Goal: Information Seeking & Learning: Learn about a topic

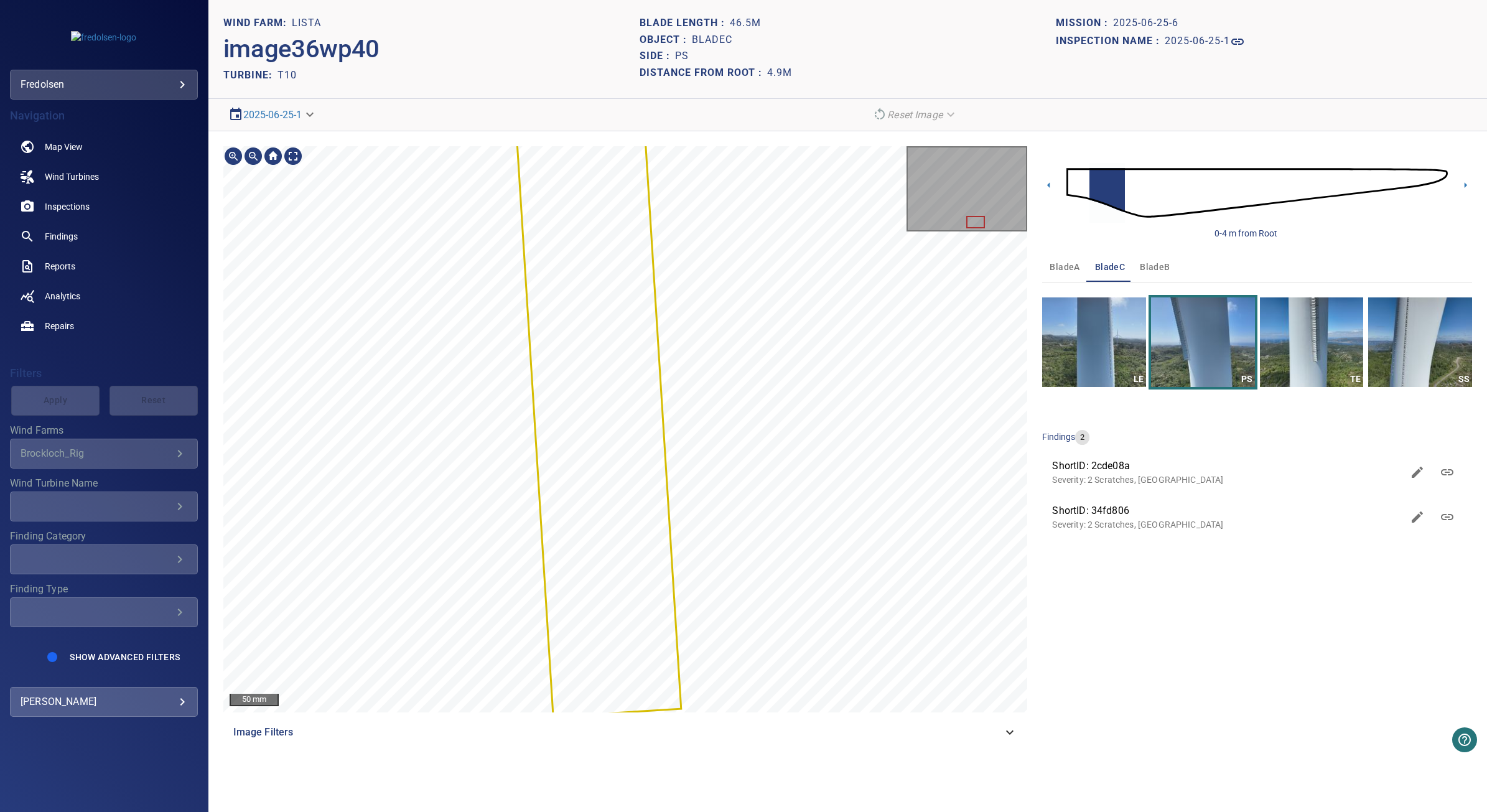
click at [726, 124] on section "**********" at bounding box center [847, 406] width 1278 height 812
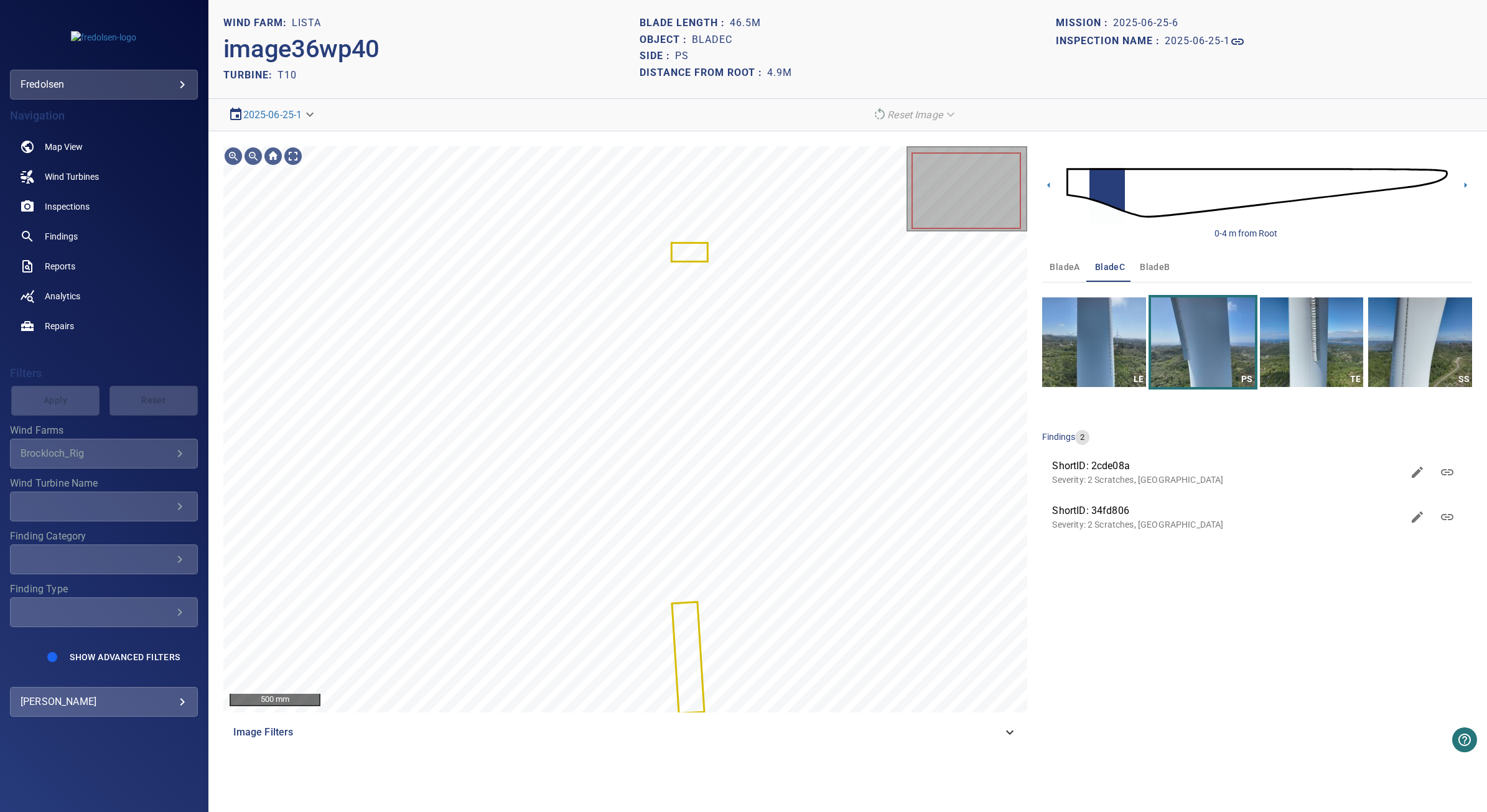
click at [1040, 181] on div "500 mm Image Filters 0-4 m from Root bladeA bladeC bladeB LE PS TE SS findings …" at bounding box center [847, 447] width 1278 height 631
click at [1044, 182] on icon at bounding box center [1048, 185] width 13 height 13
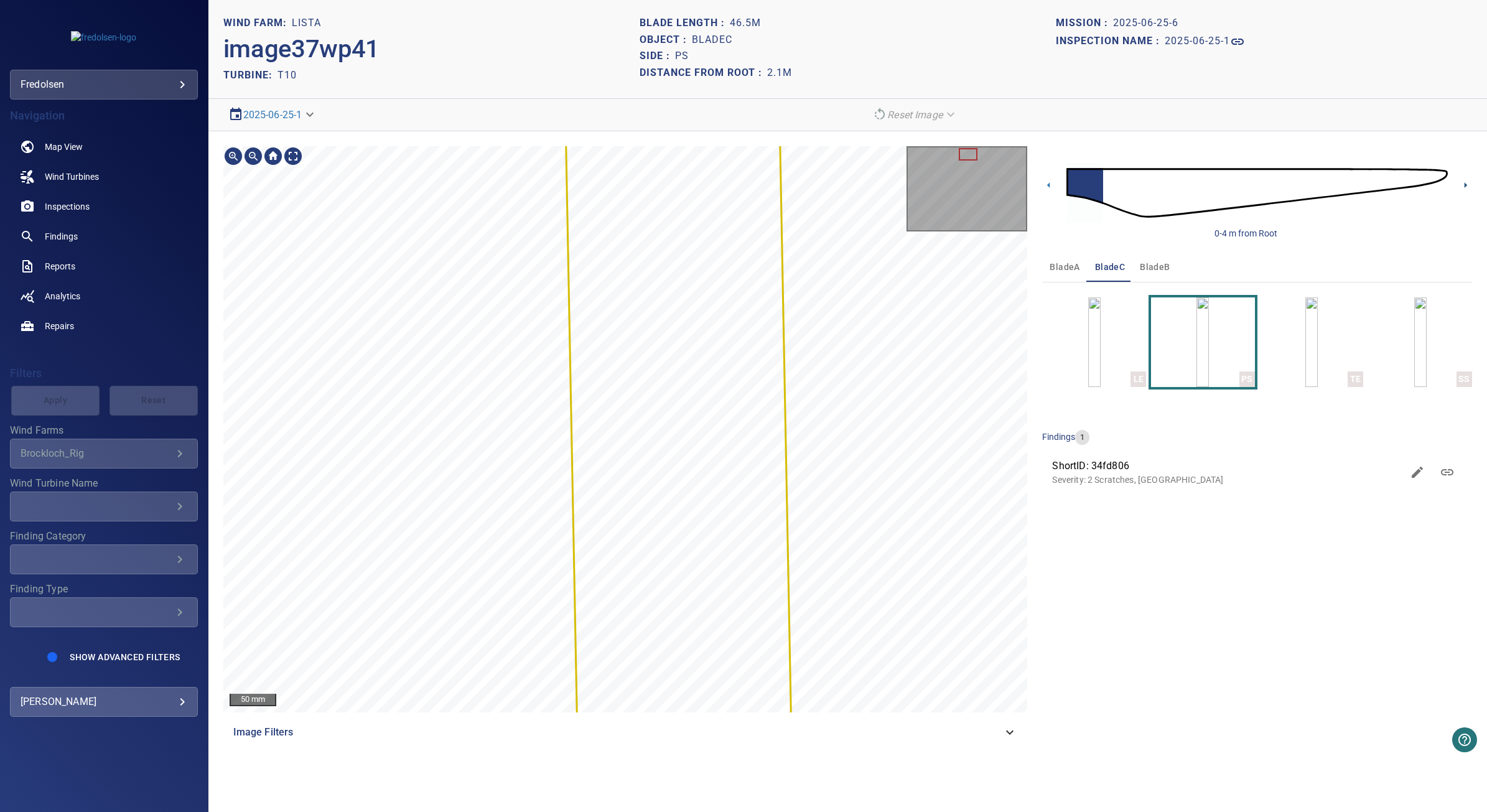
click at [1463, 181] on icon at bounding box center [1465, 185] width 13 height 13
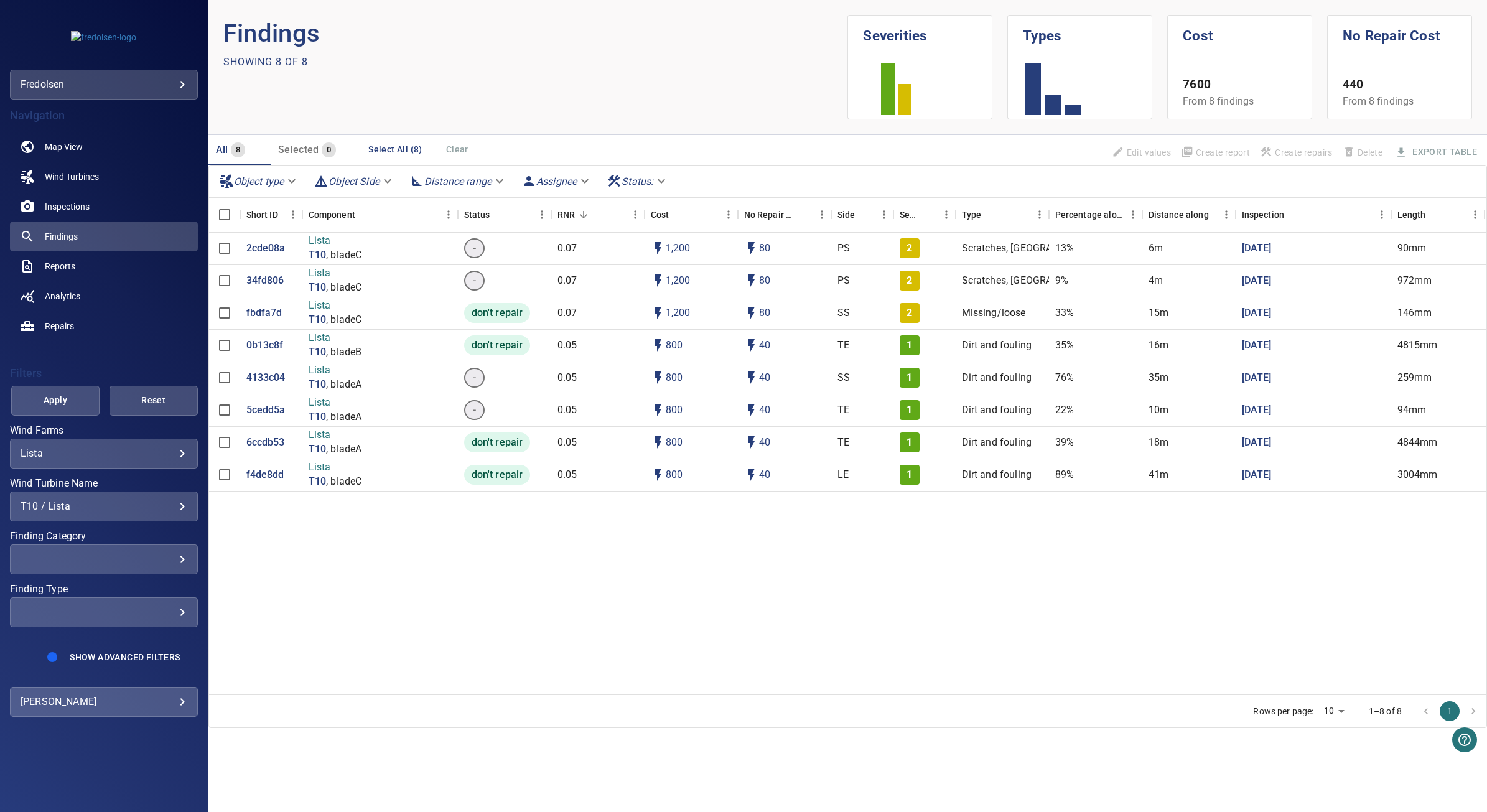
click at [111, 496] on div "**********" at bounding box center [104, 506] width 188 height 30
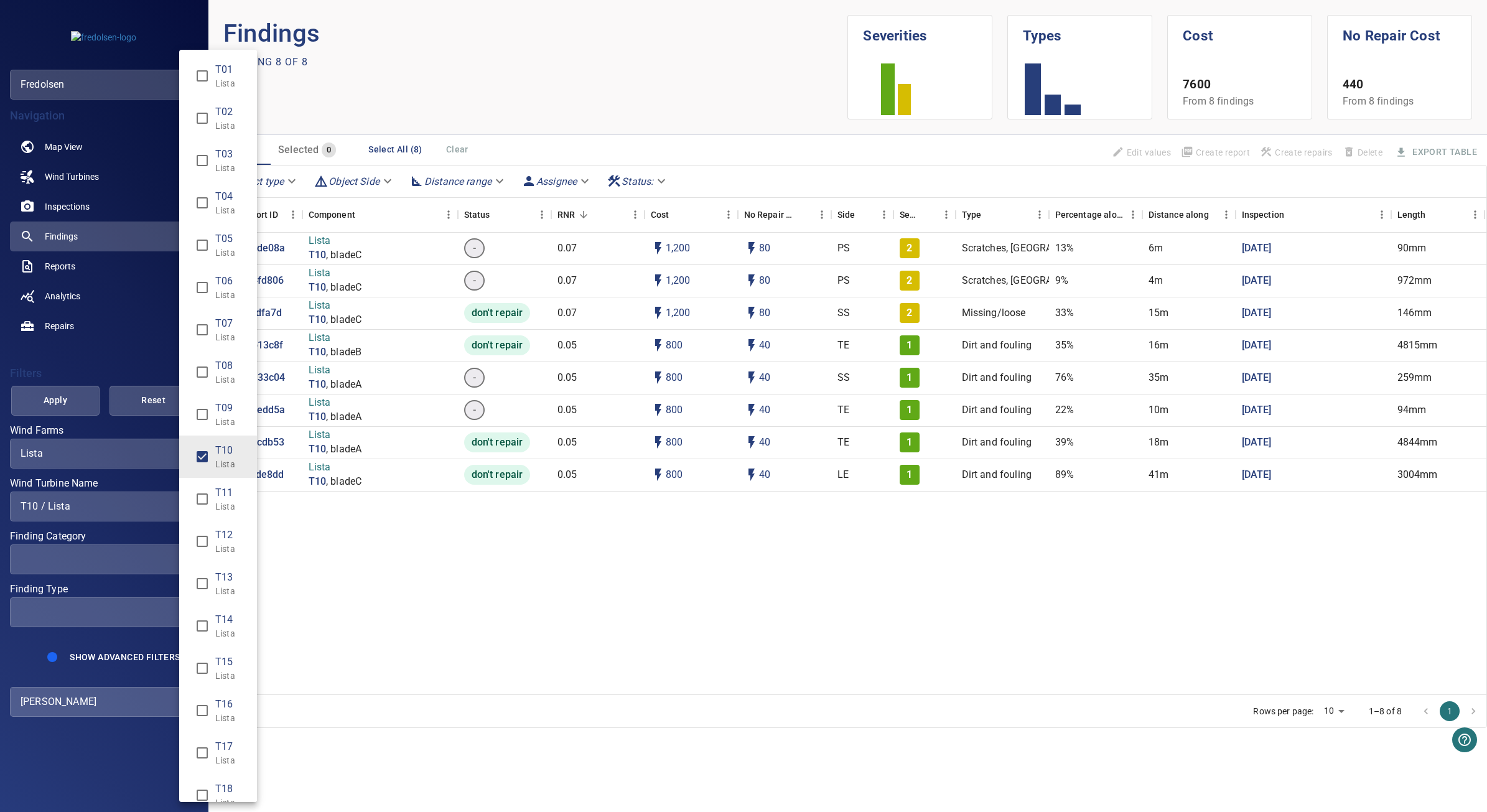
click at [126, 504] on div "Wind Turbine Name" at bounding box center [744, 406] width 1487 height 812
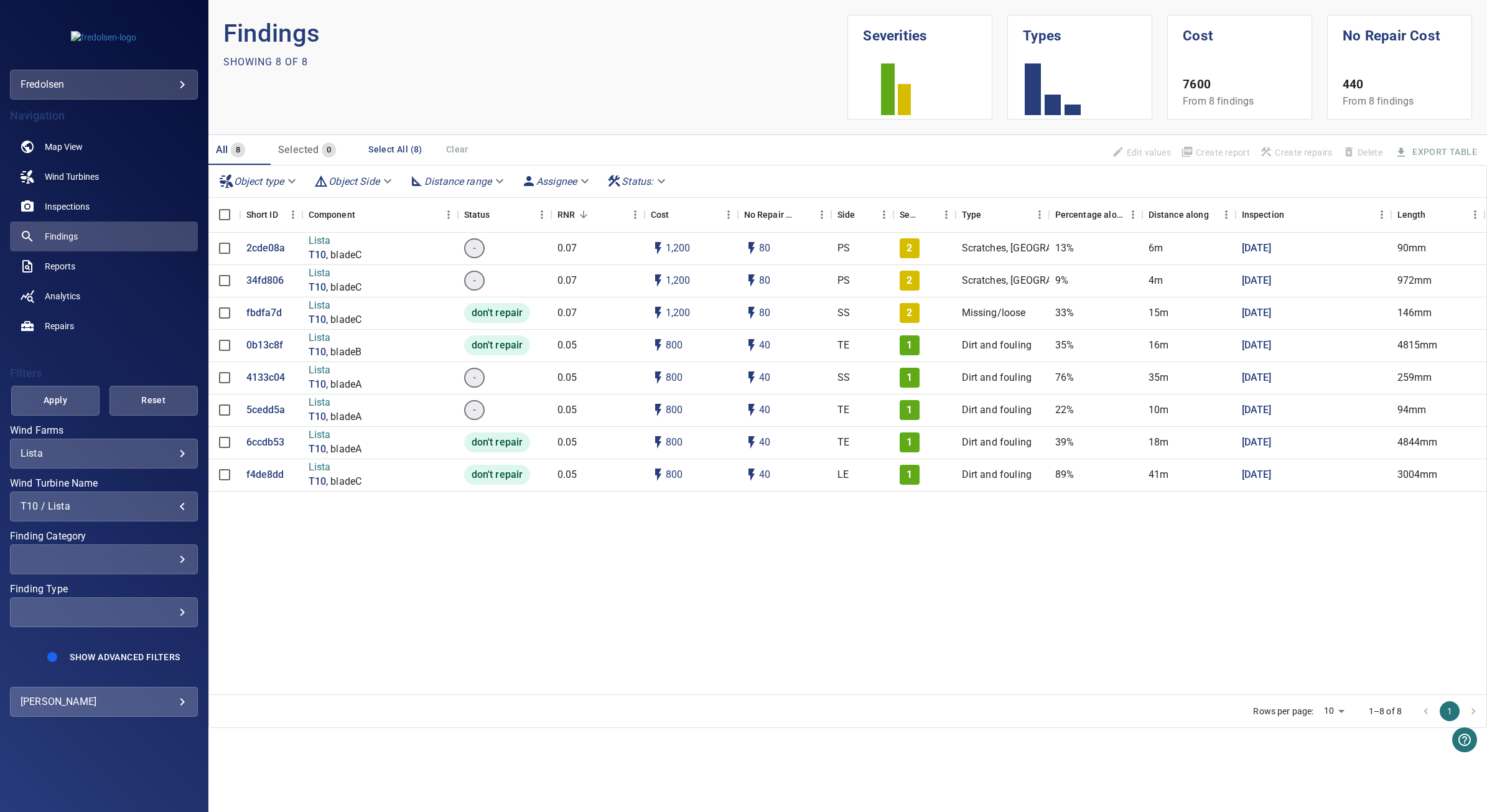
click at [151, 500] on div "T10 / Lista" at bounding box center [104, 506] width 167 height 12
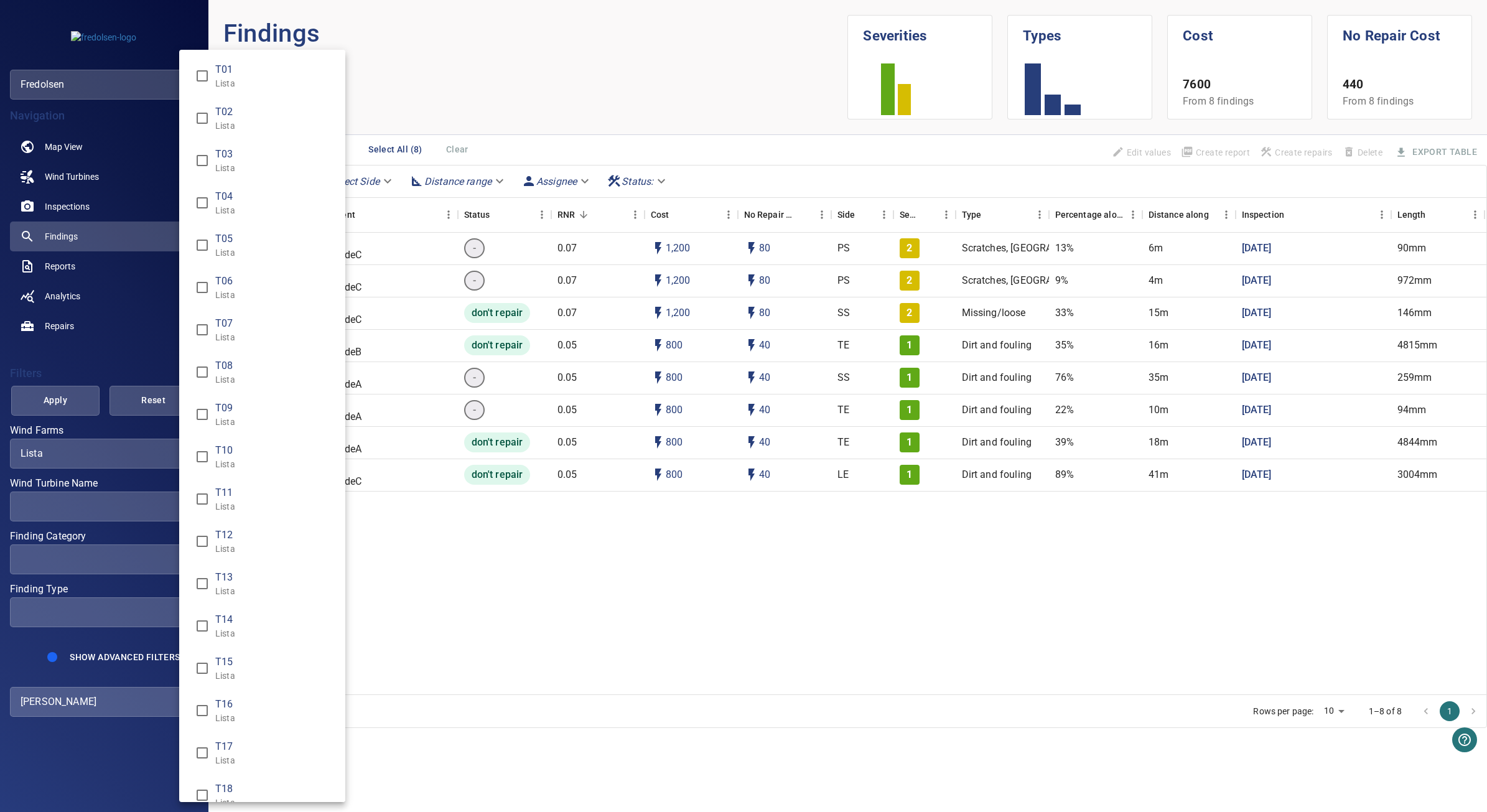
click at [73, 408] on div "Wind Turbine Name" at bounding box center [744, 406] width 1487 height 812
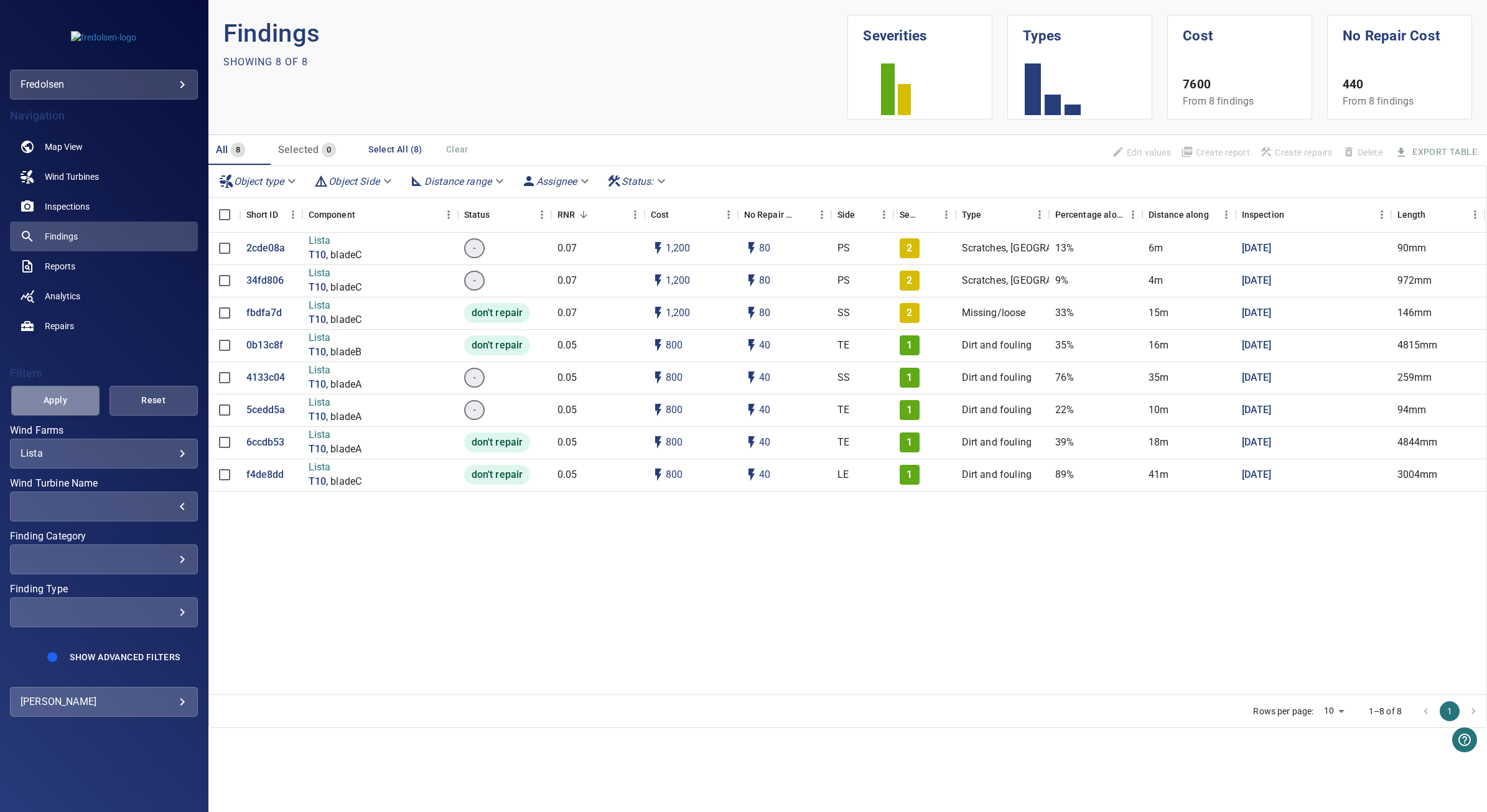
click at [73, 401] on span "Apply" at bounding box center [55, 400] width 57 height 15
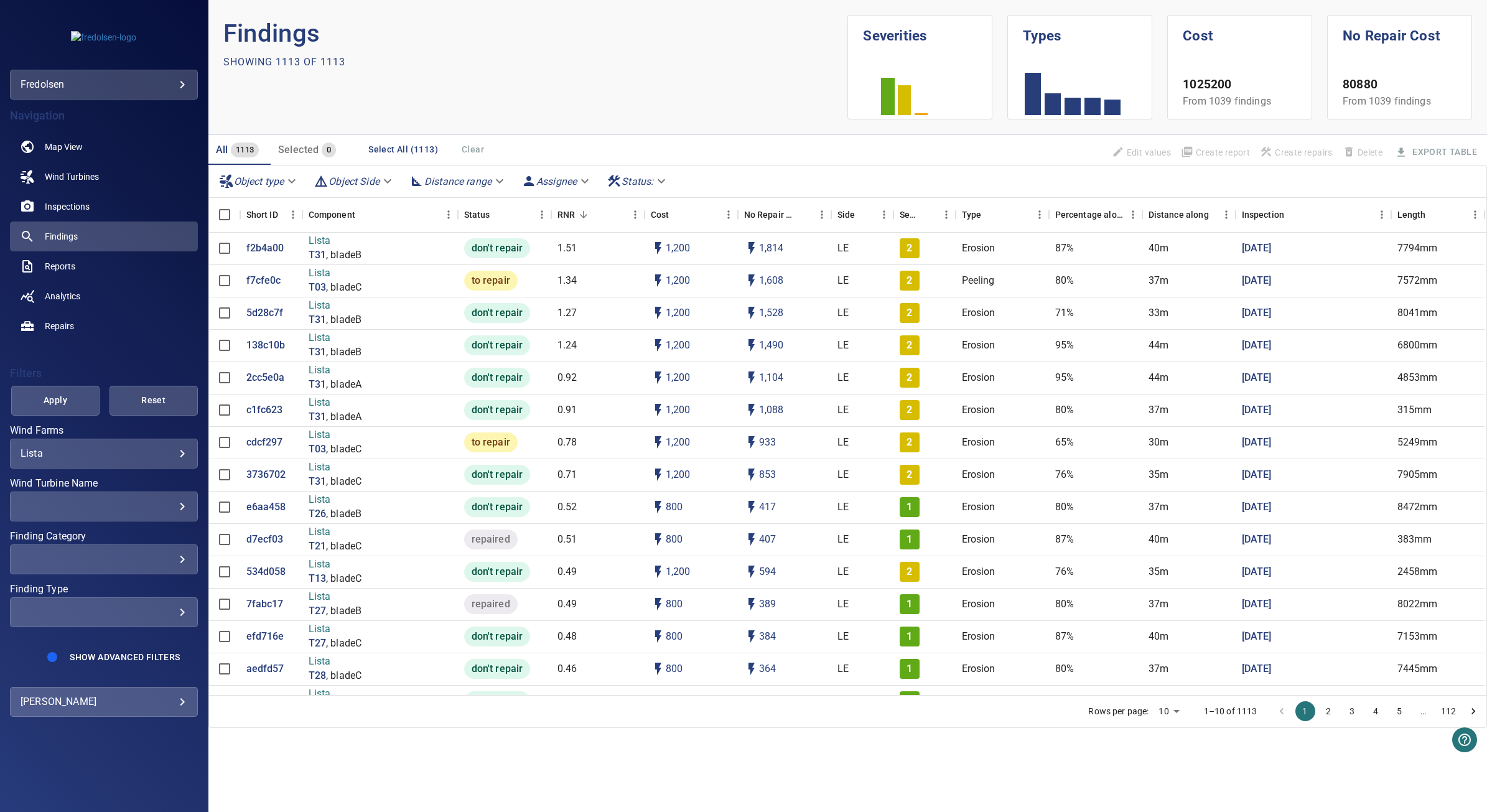
click at [661, 179] on body "**********" at bounding box center [744, 406] width 1487 height 812
click at [654, 201] on li "to repair" at bounding box center [639, 204] width 71 height 22
type input "*********"
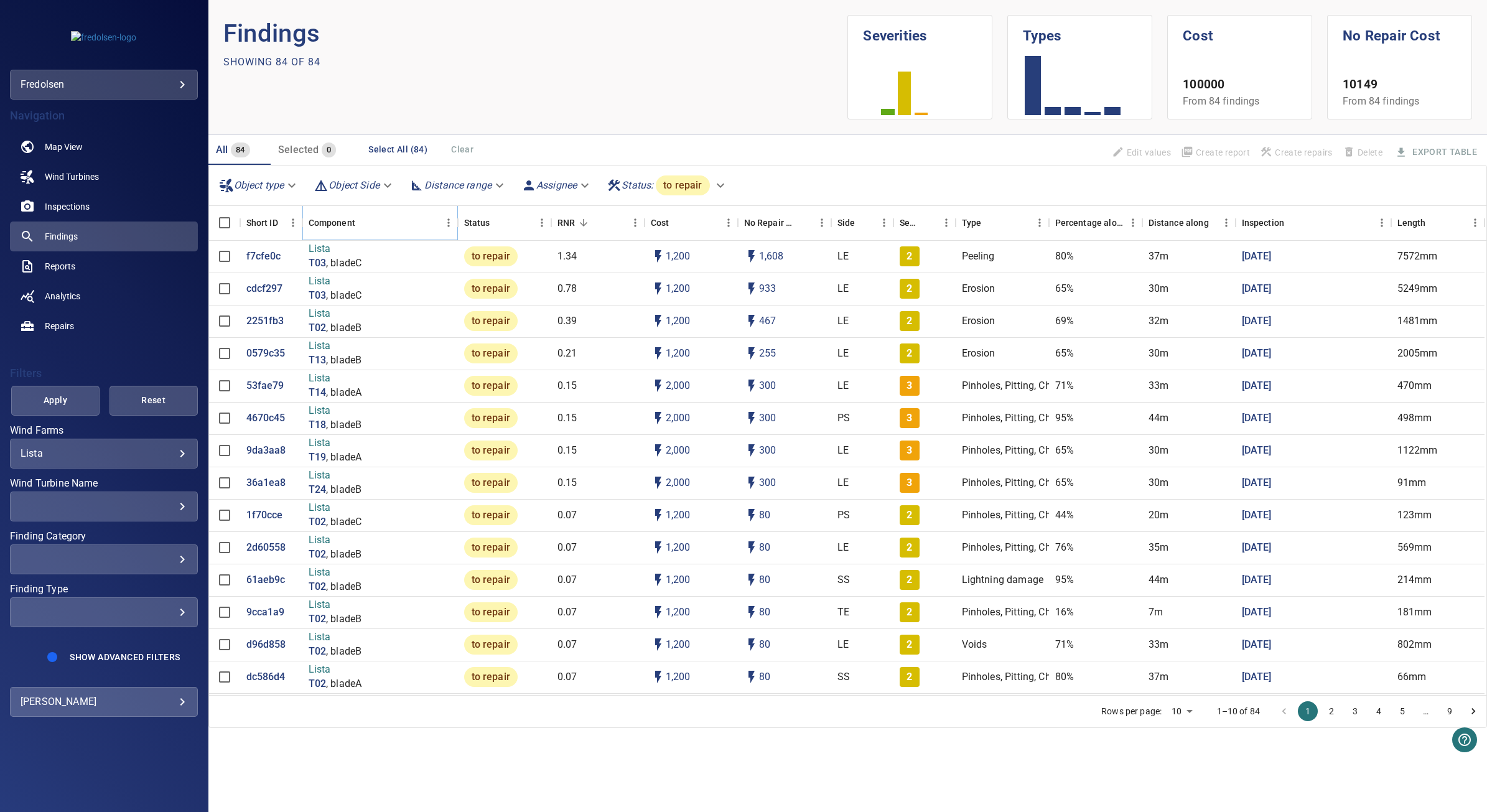
click at [364, 222] on icon "Sort" at bounding box center [364, 223] width 11 height 11
click at [362, 221] on icon "Sort" at bounding box center [364, 223] width 11 height 11
click at [174, 501] on div "​" at bounding box center [104, 506] width 167 height 12
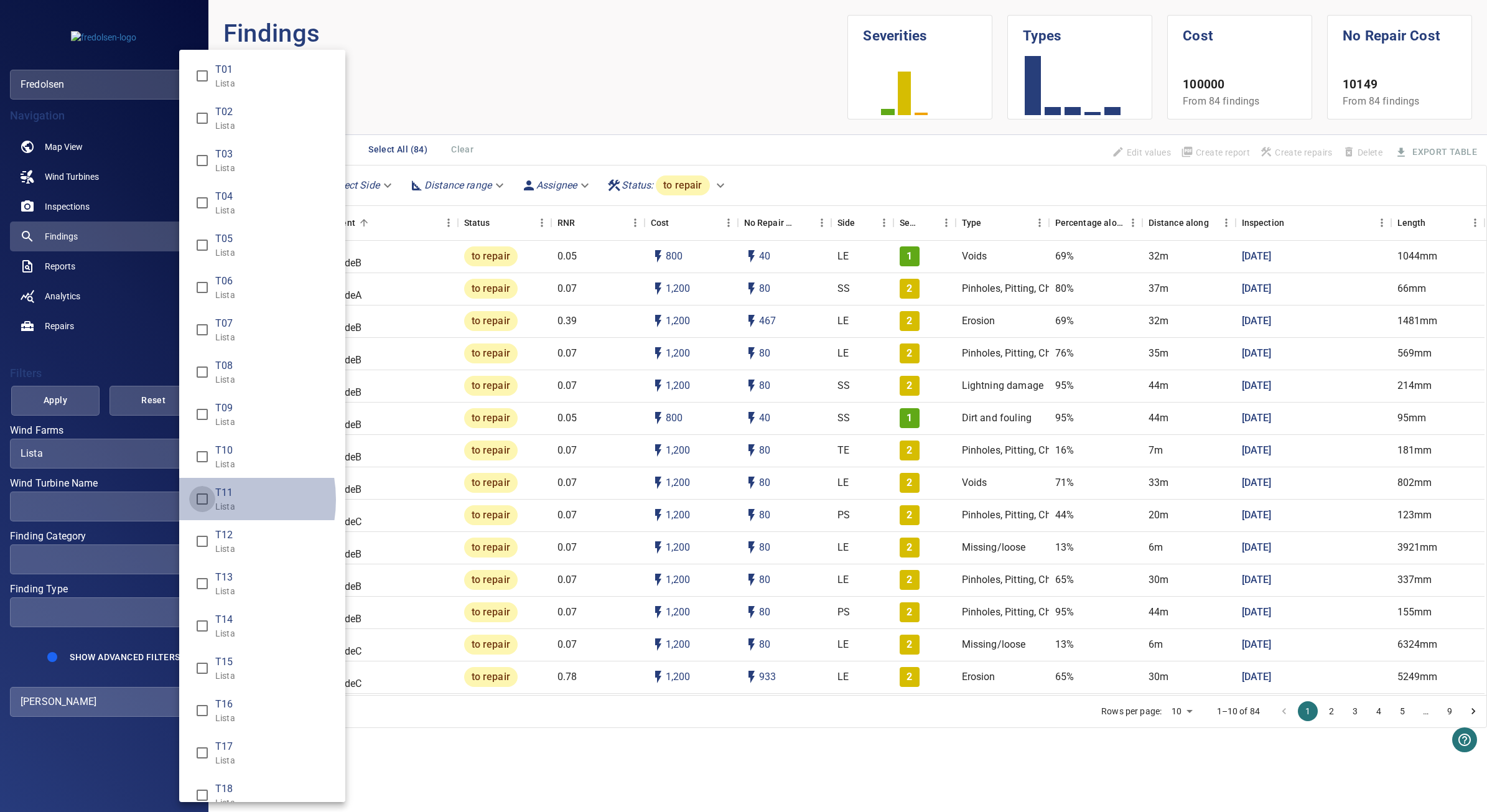
type input "**********"
click at [66, 406] on div "Wind Turbine Name" at bounding box center [744, 406] width 1487 height 812
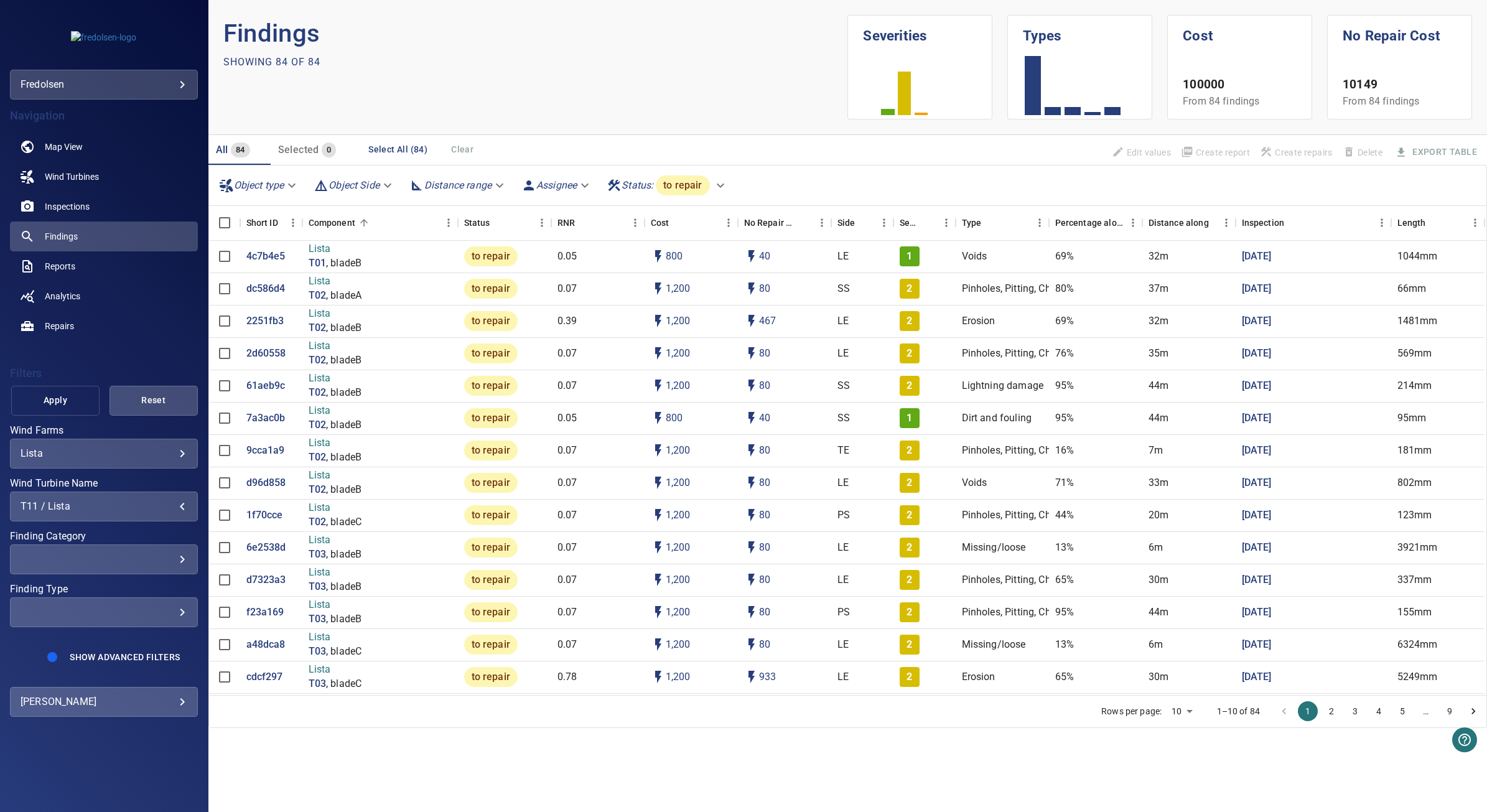
click at [64, 403] on span "Apply" at bounding box center [55, 400] width 57 height 15
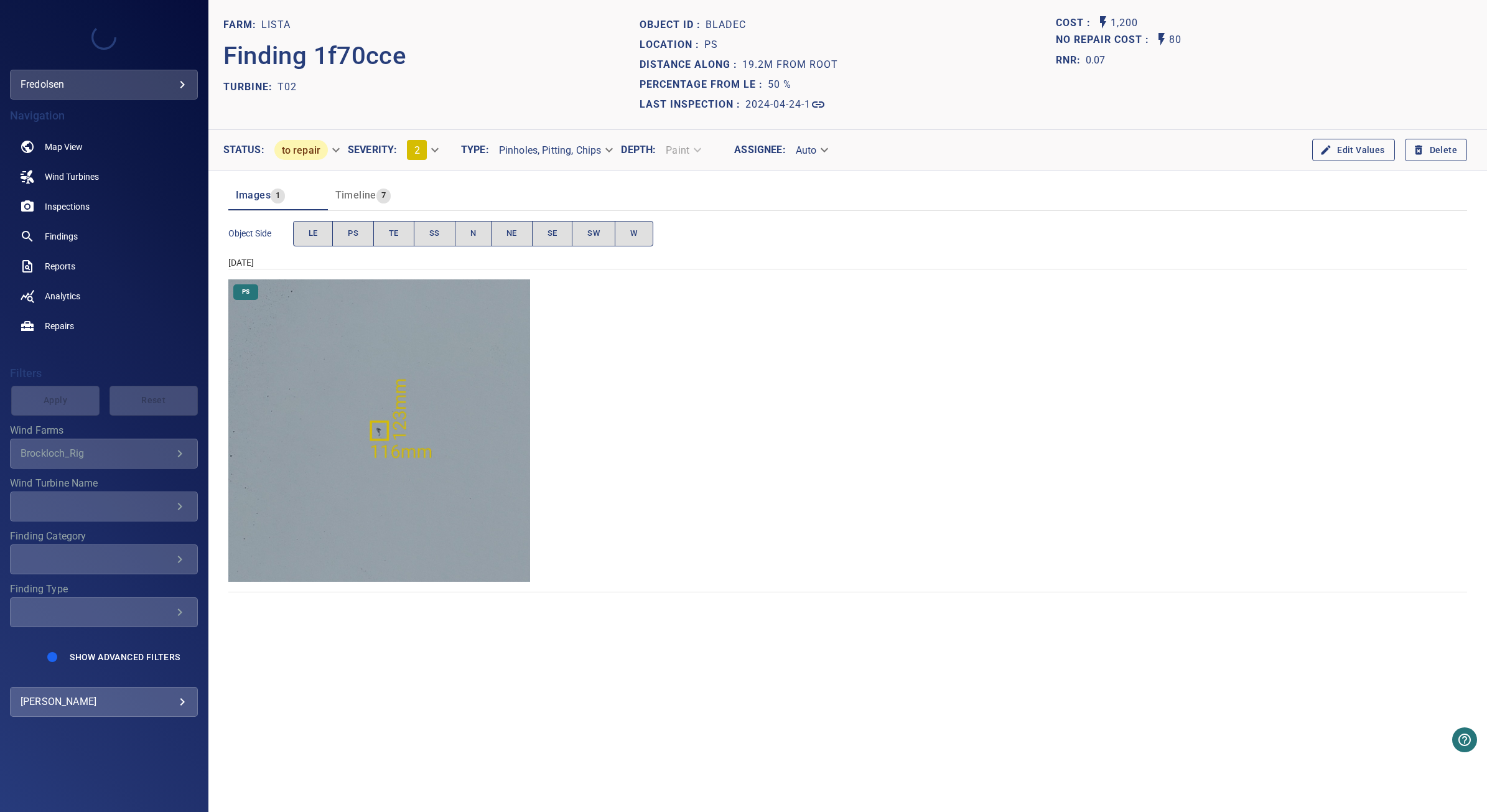
click at [452, 552] on img "Lista/T02/2024-04-24-1/2024-04-24-1/image22wp25.jpg" at bounding box center [379, 430] width 302 height 302
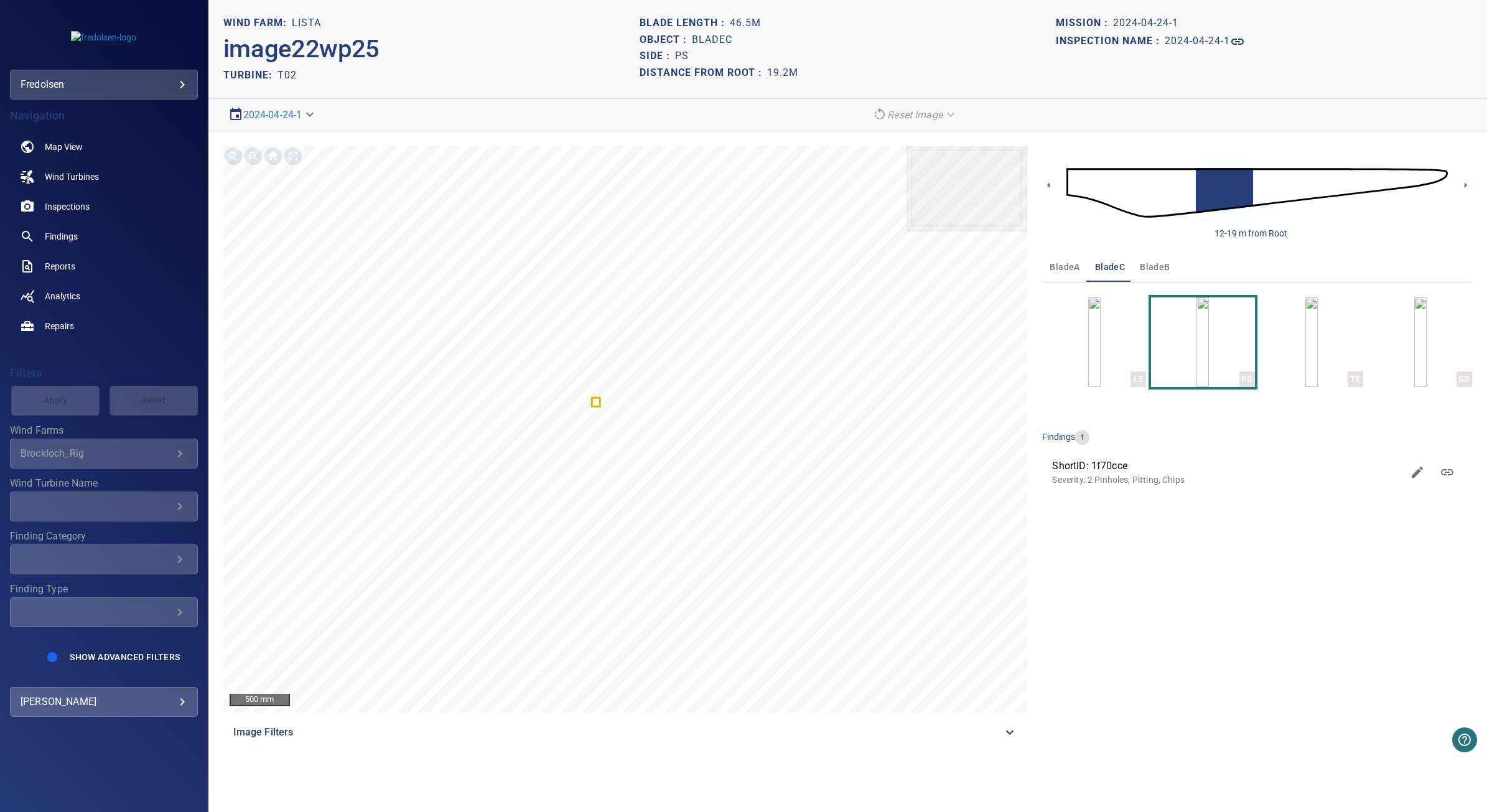
click at [1157, 262] on span "bladeB" at bounding box center [1154, 267] width 30 height 15
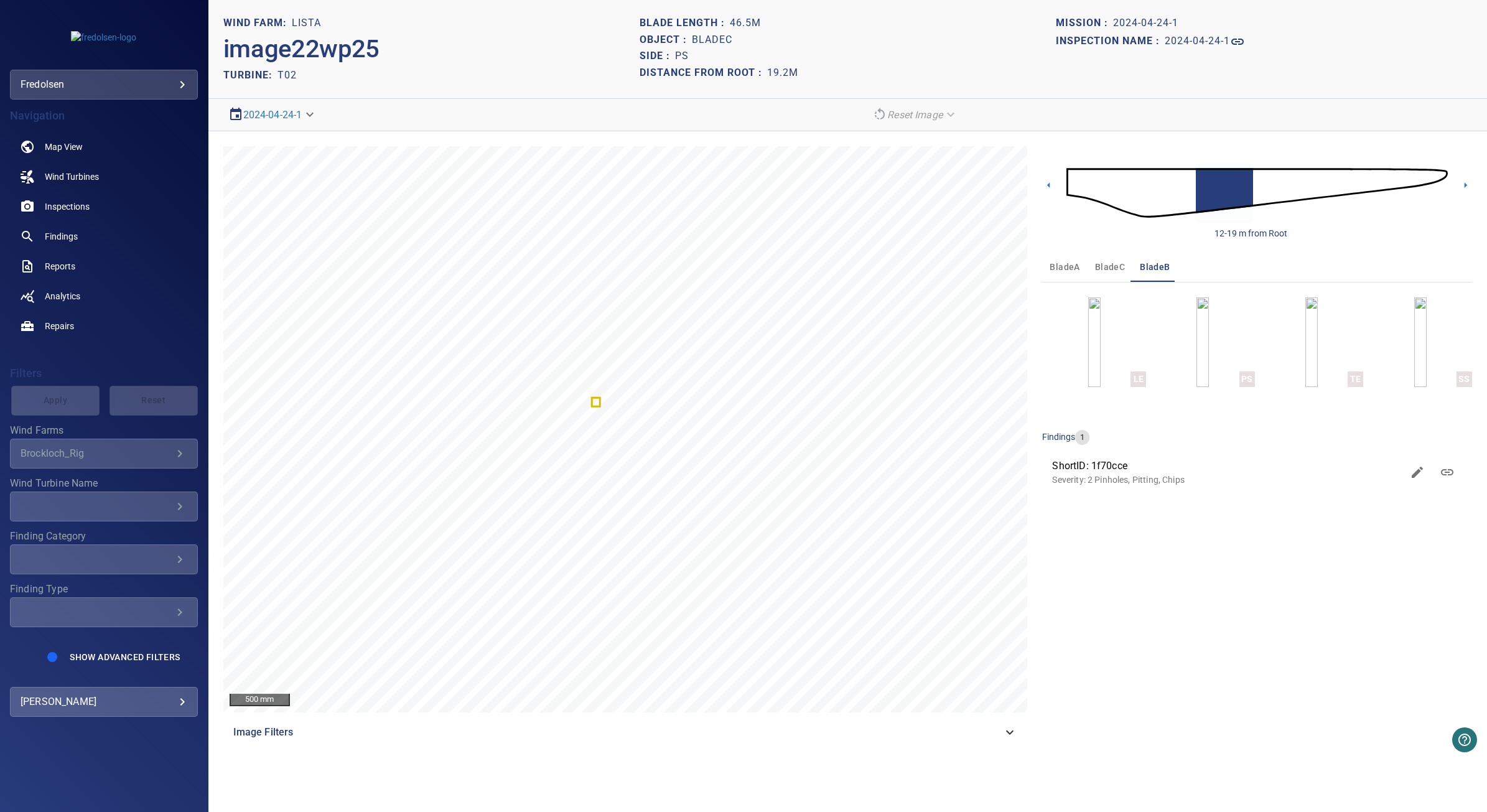
click at [1138, 187] on img at bounding box center [1257, 192] width 381 height 92
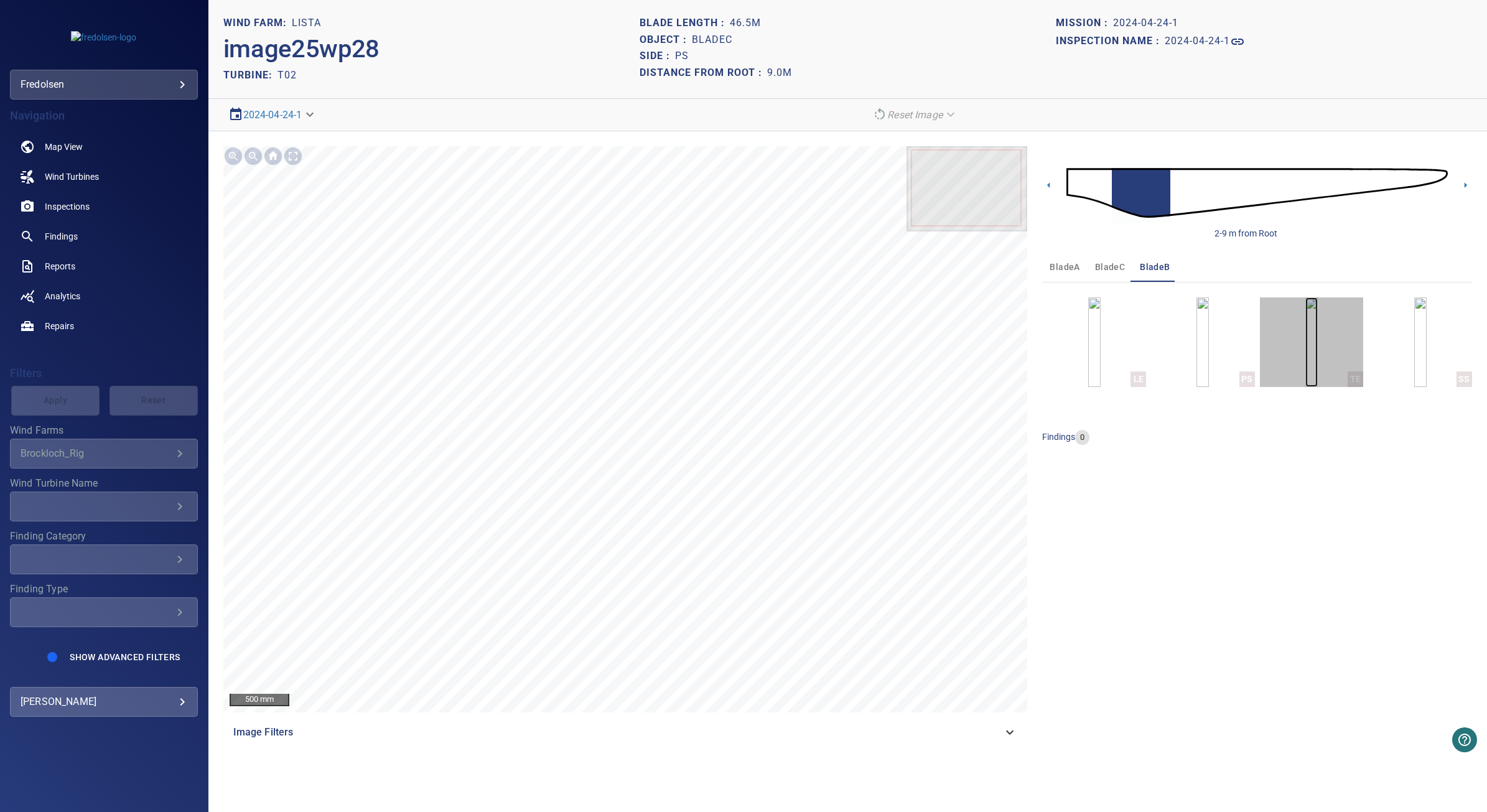
click at [1305, 361] on img "button" at bounding box center [1311, 342] width 12 height 90
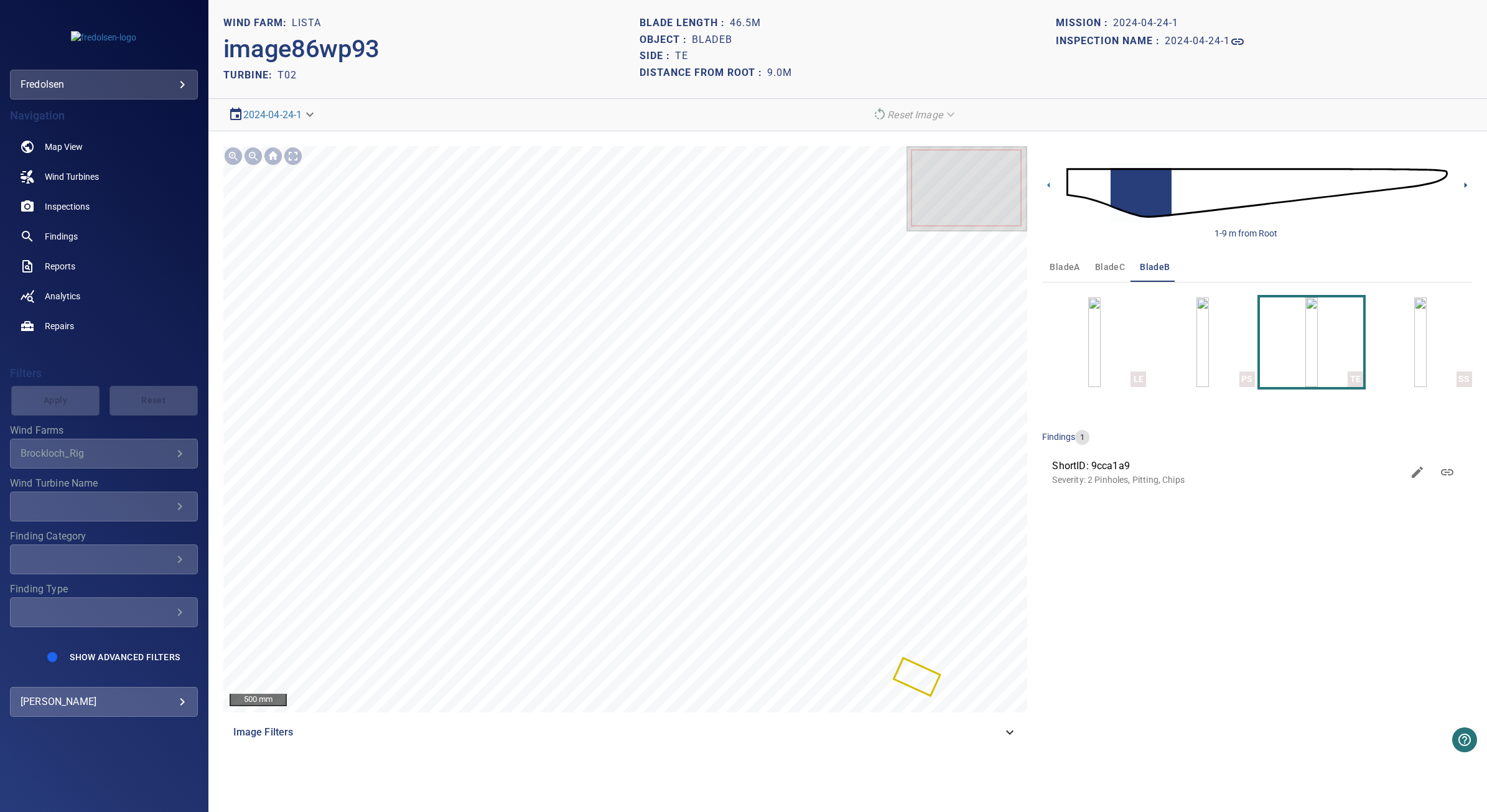
click at [1466, 189] on icon at bounding box center [1465, 185] width 13 height 13
click at [1414, 362] on img "button" at bounding box center [1420, 342] width 12 height 90
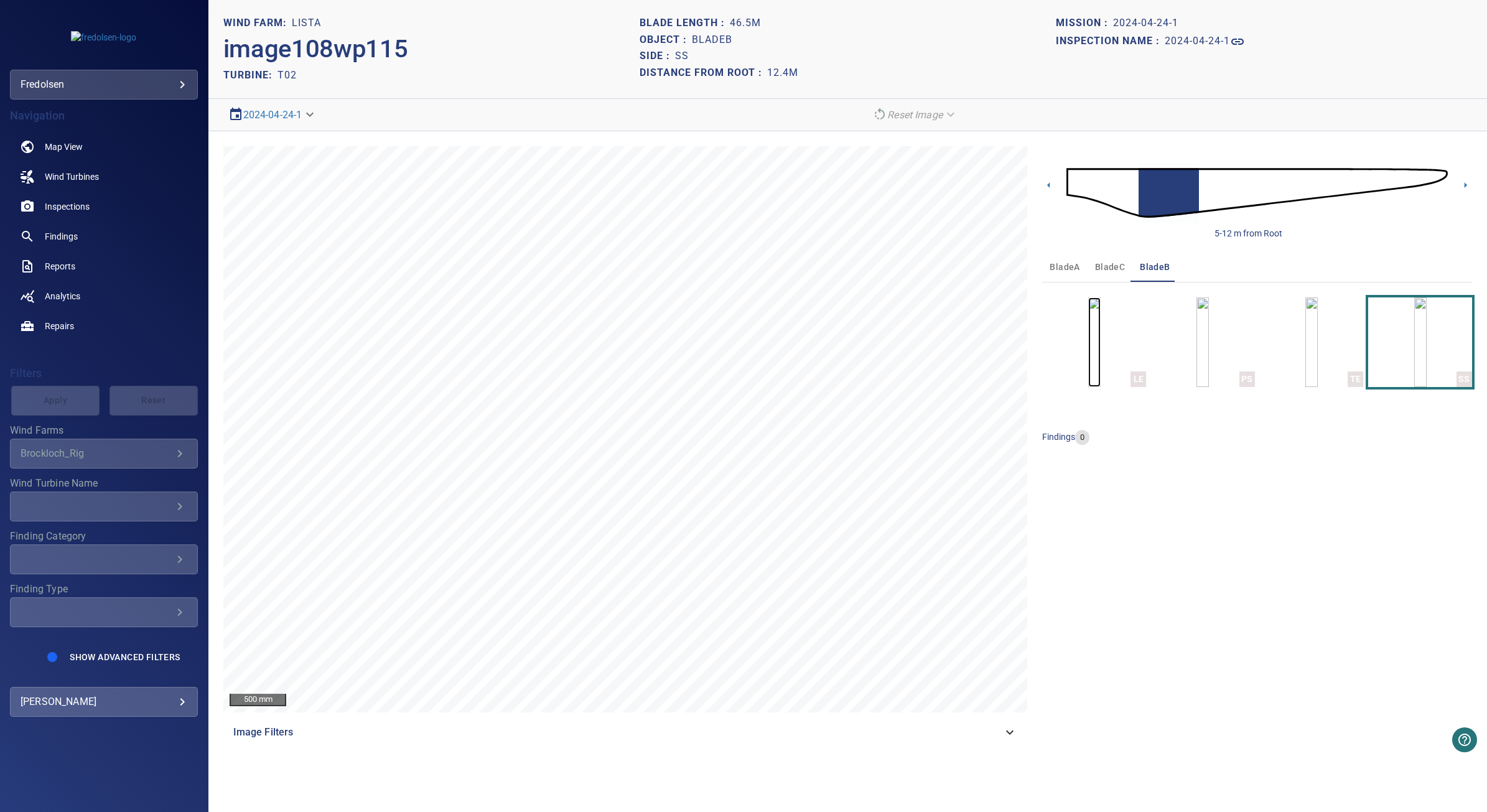
click at [1091, 339] on img "button" at bounding box center [1094, 342] width 12 height 90
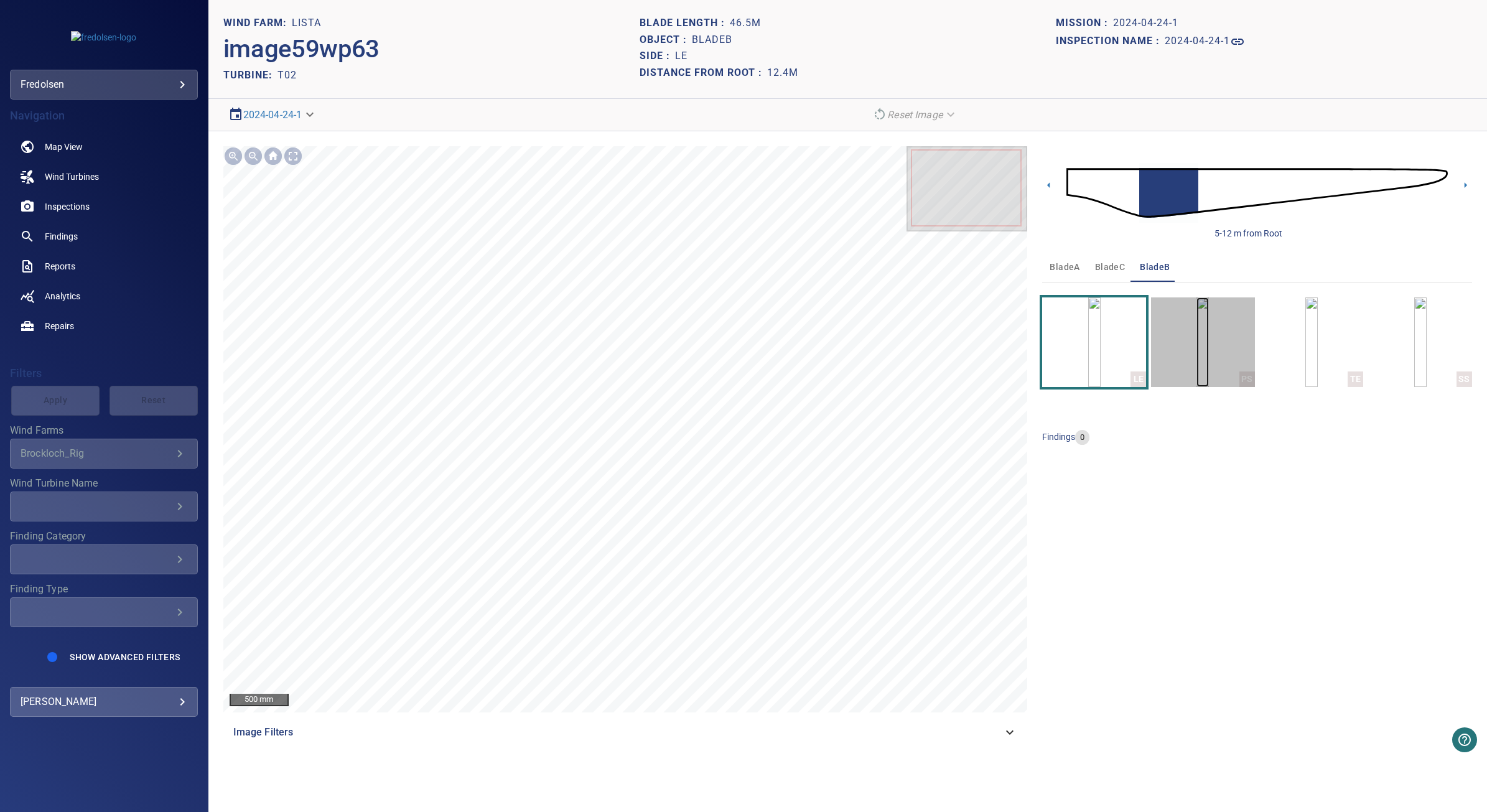
click at [1204, 338] on img "button" at bounding box center [1203, 342] width 12 height 90
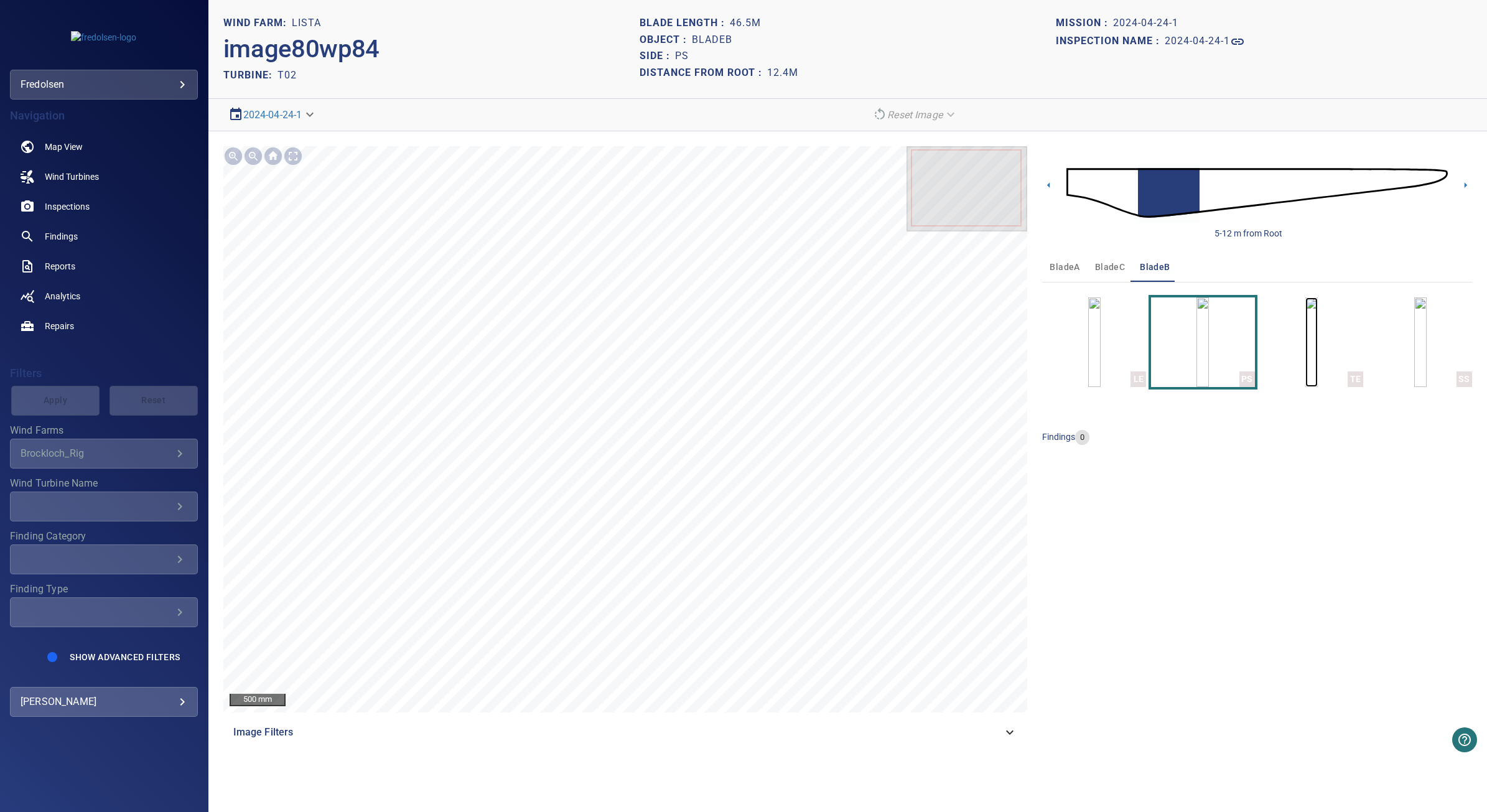
click at [1318, 341] on img "button" at bounding box center [1311, 342] width 12 height 90
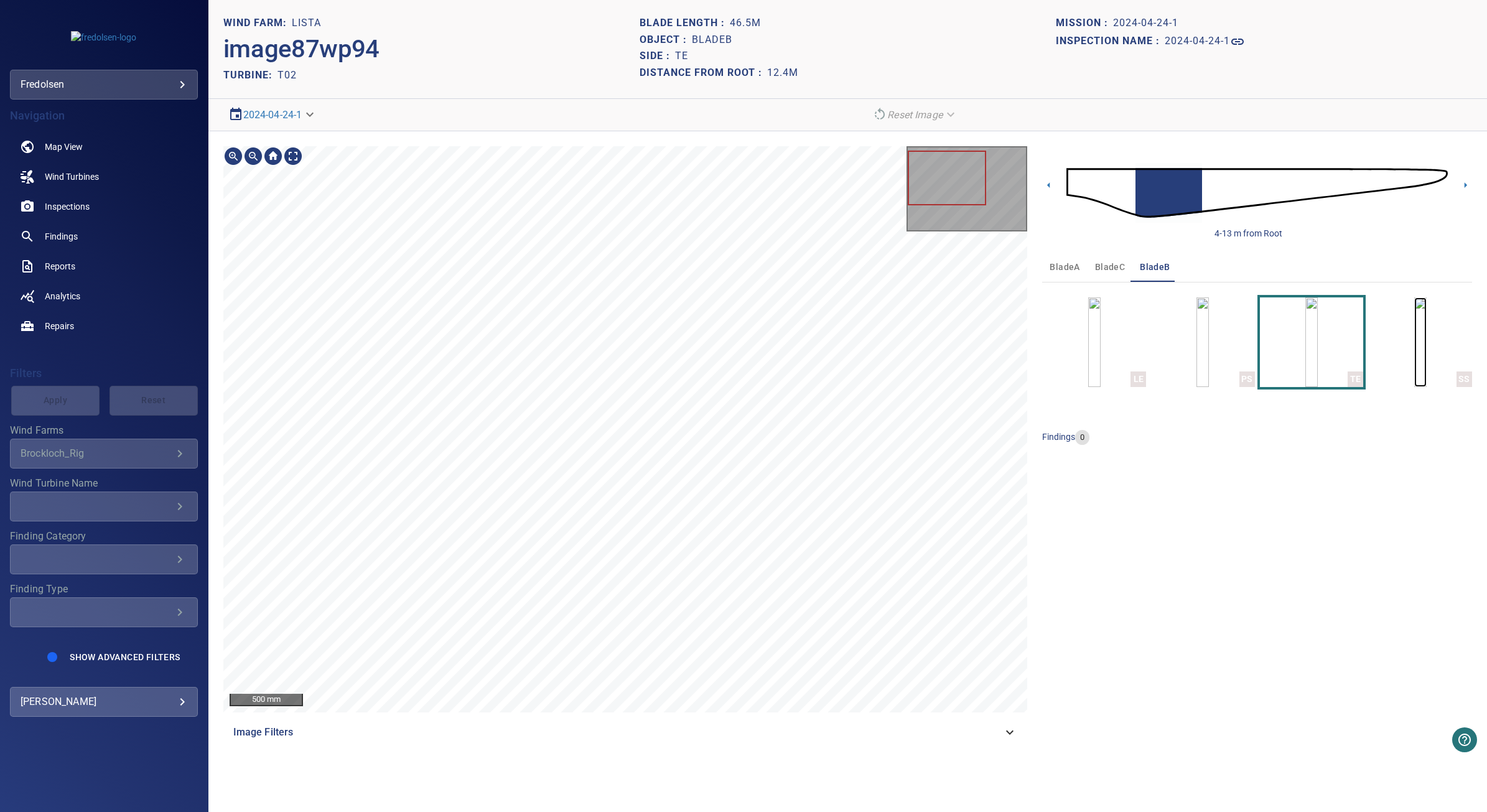
click at [1414, 342] on img "button" at bounding box center [1420, 342] width 12 height 90
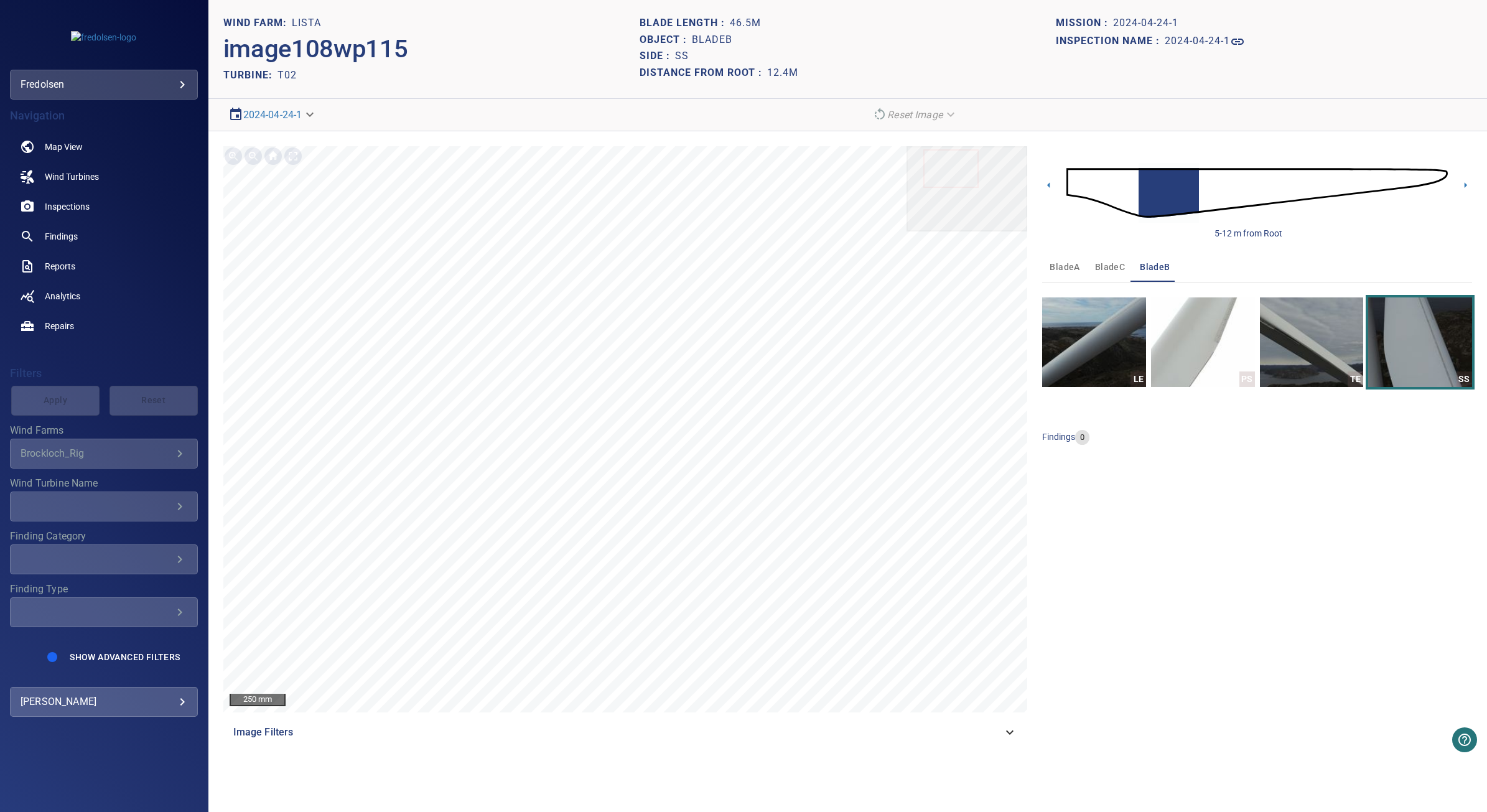
click at [107, 462] on div "**********" at bounding box center [104, 453] width 188 height 30
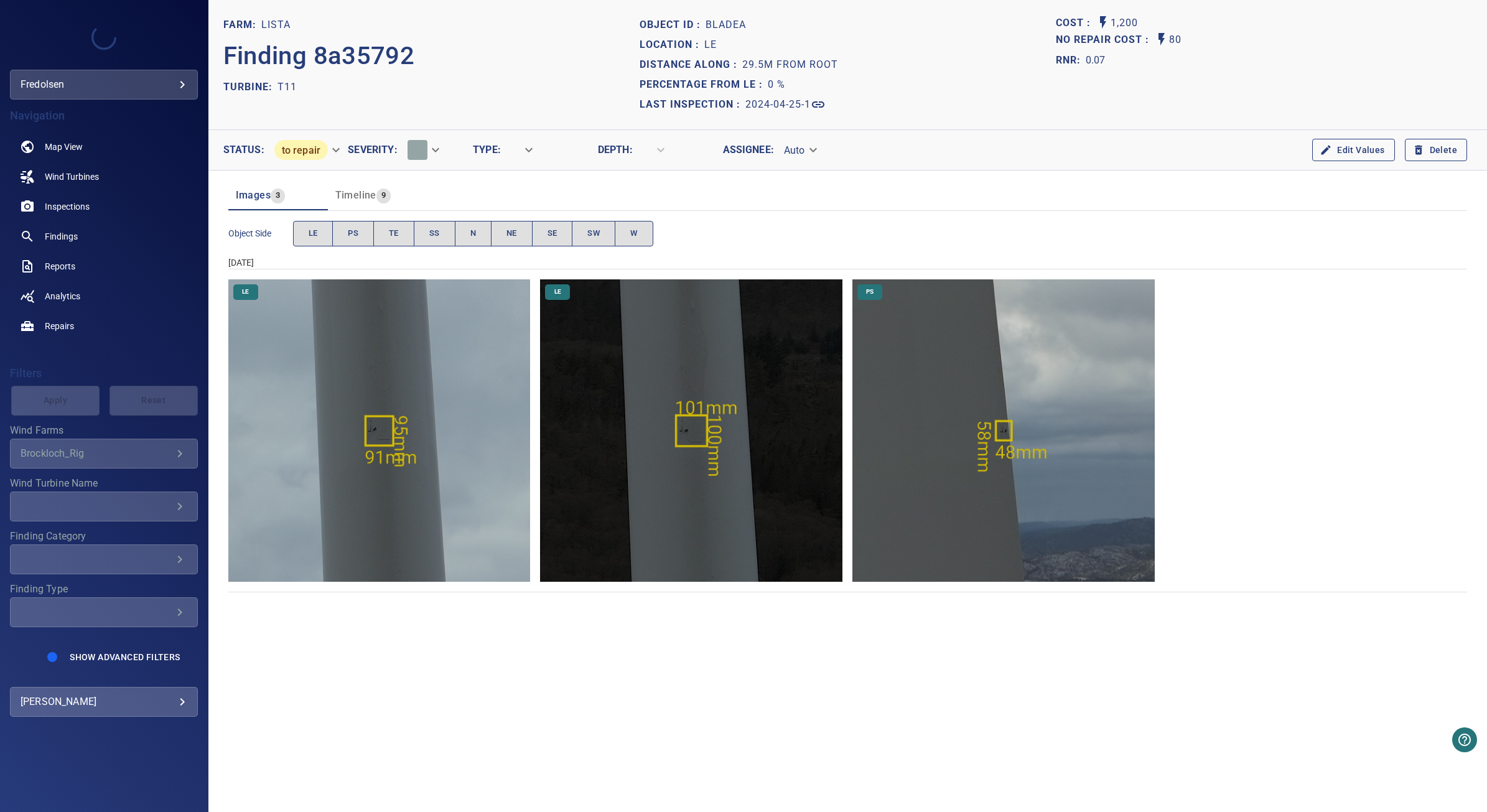
click at [498, 492] on img "Lista/T11/2024-04-25-1/2024-04-25-1/image8wp10.jpg" at bounding box center [379, 430] width 302 height 302
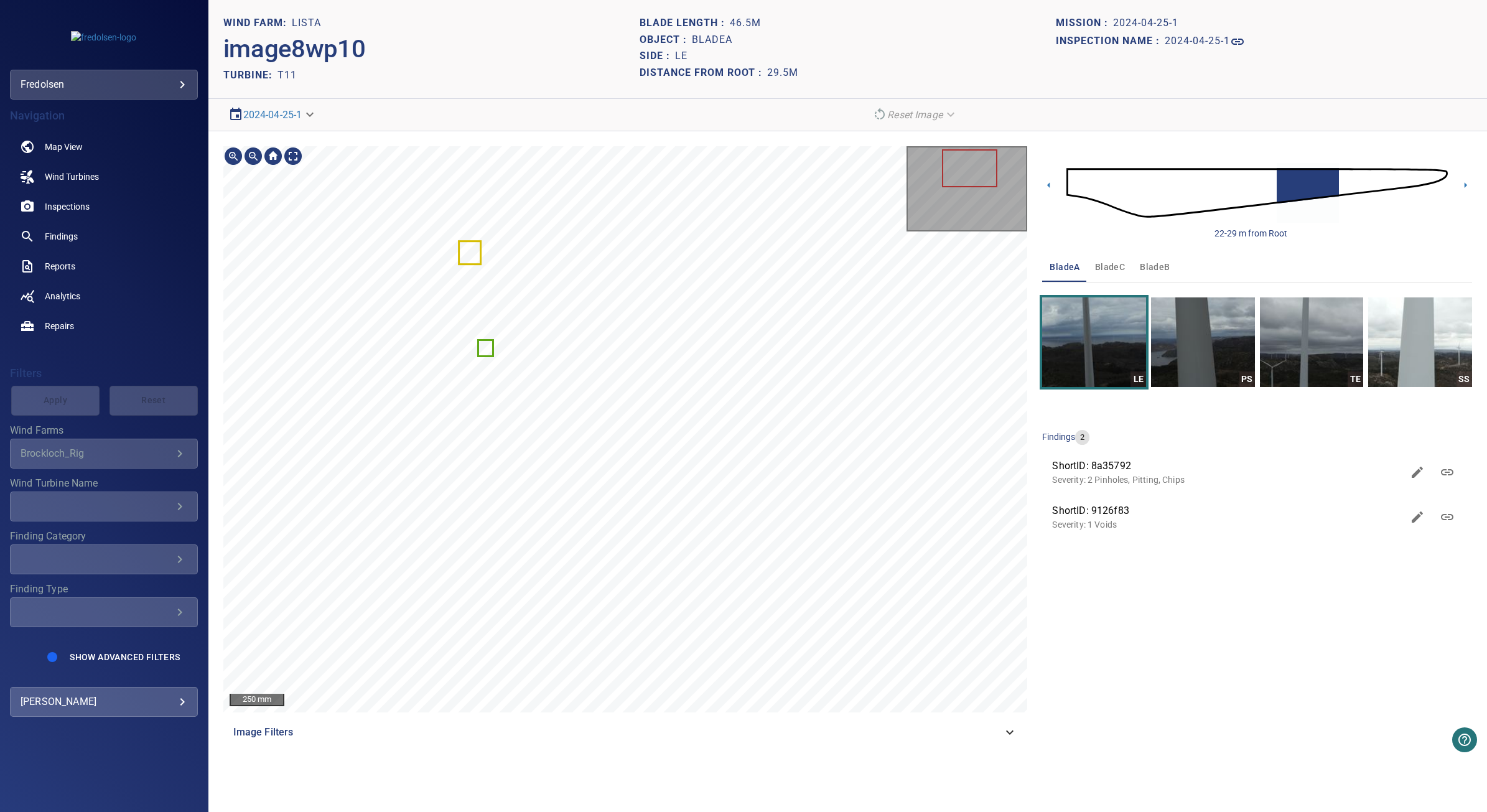
click at [1140, 202] on img at bounding box center [1257, 192] width 381 height 92
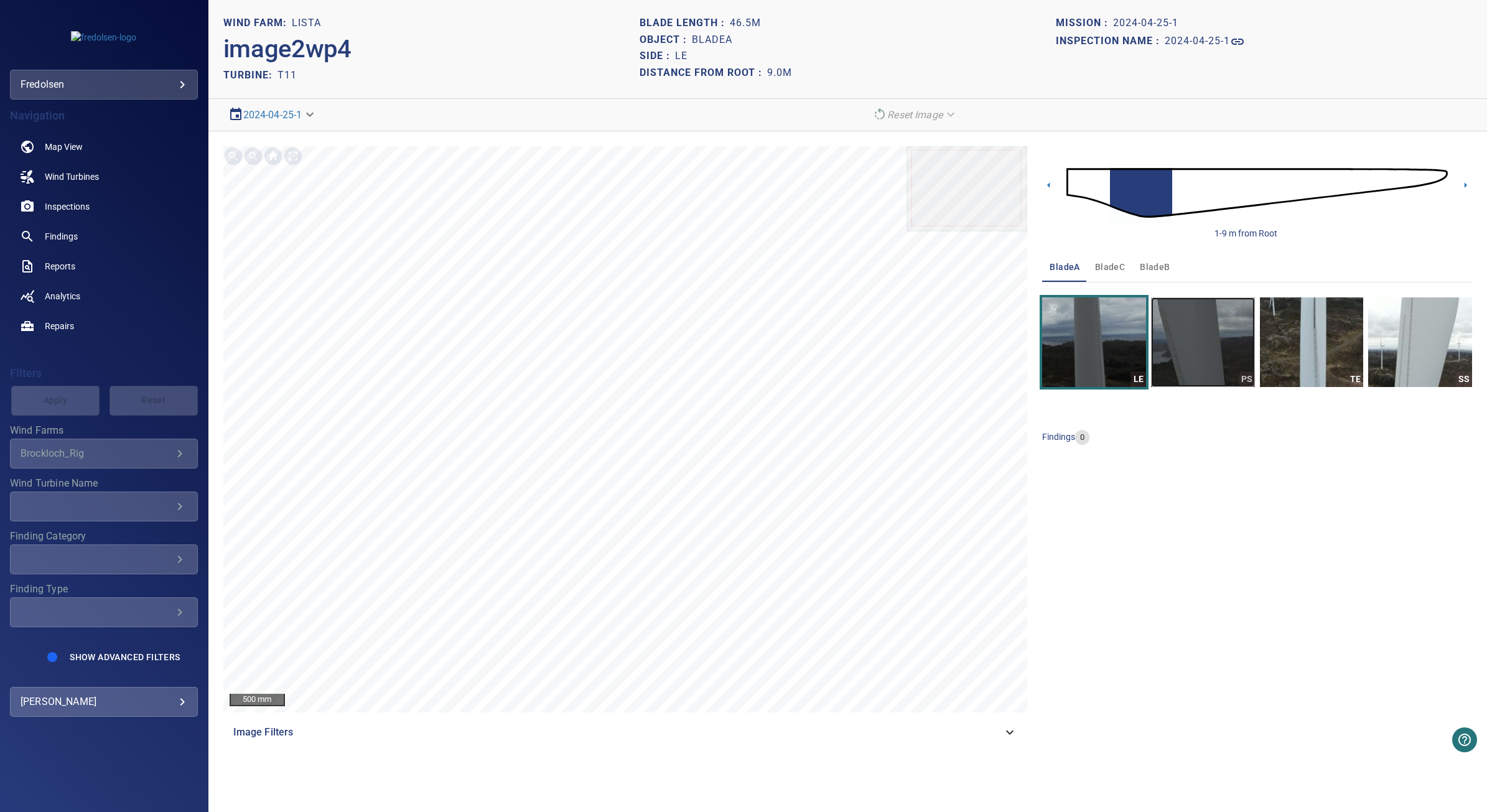
click at [1219, 320] on img "button" at bounding box center [1203, 342] width 104 height 90
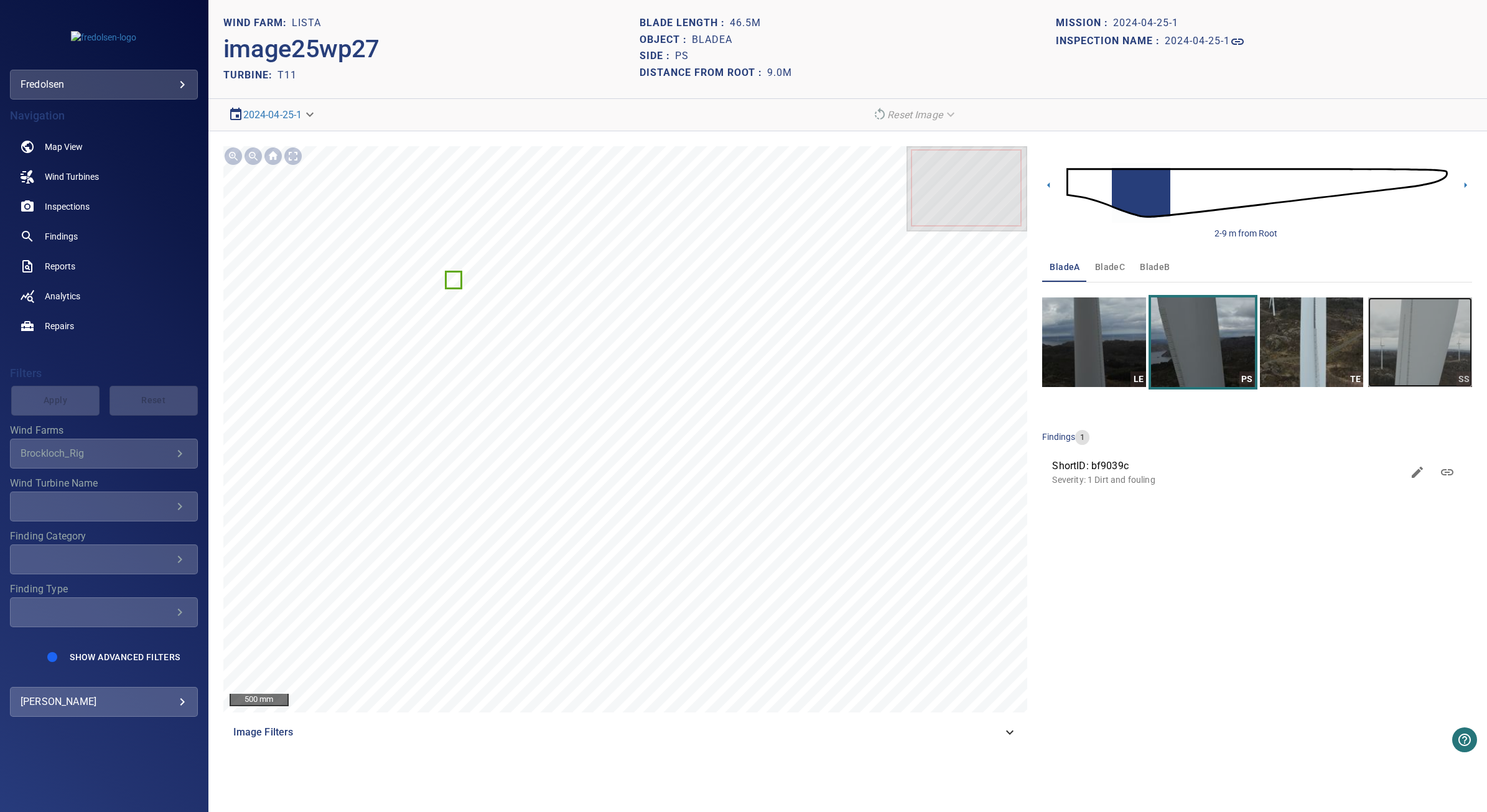
click at [1425, 334] on img "button" at bounding box center [1420, 342] width 104 height 90
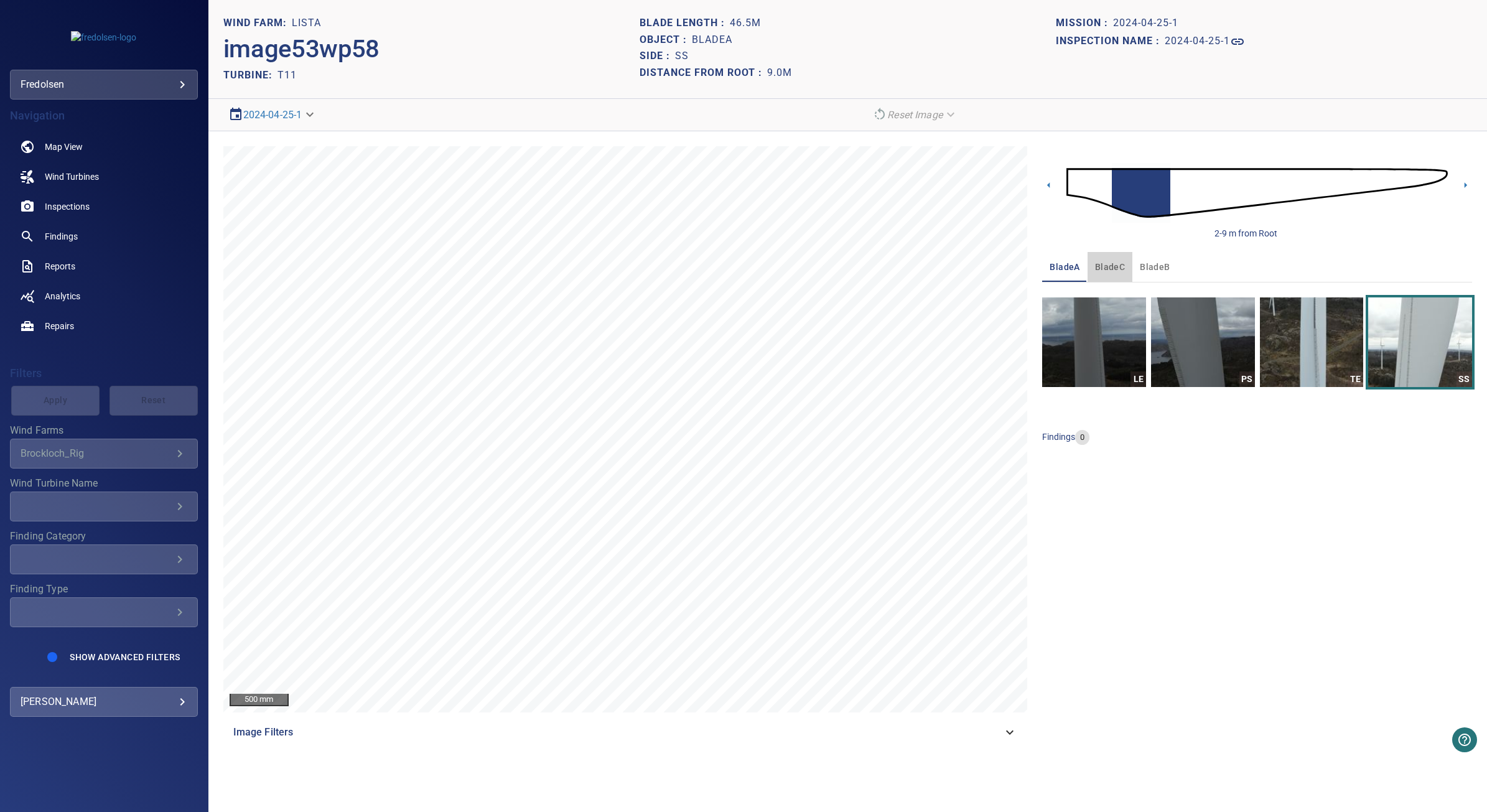
click at [1114, 269] on span "bladeC" at bounding box center [1109, 267] width 30 height 15
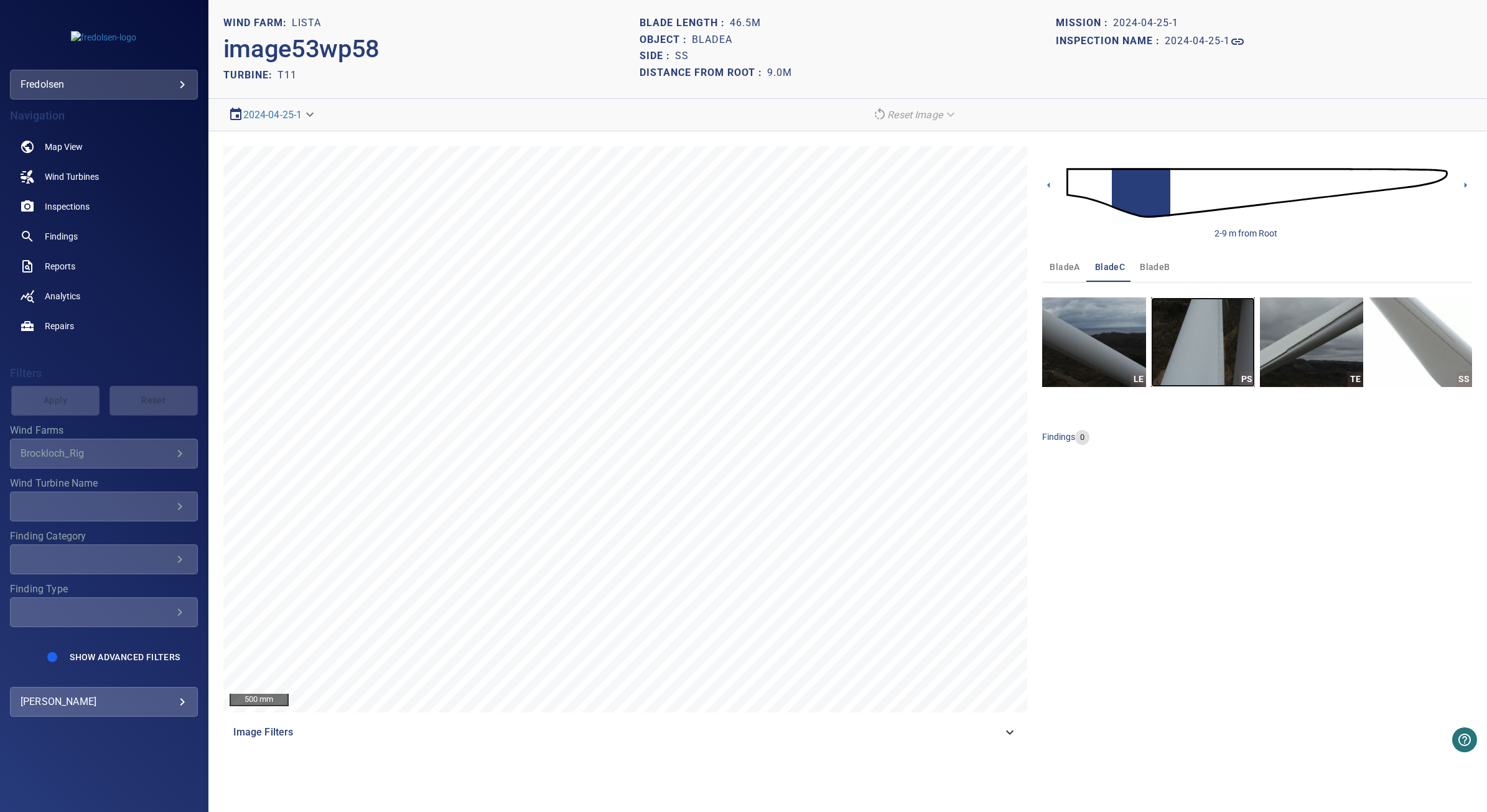
click at [1210, 355] on img "button" at bounding box center [1203, 342] width 104 height 90
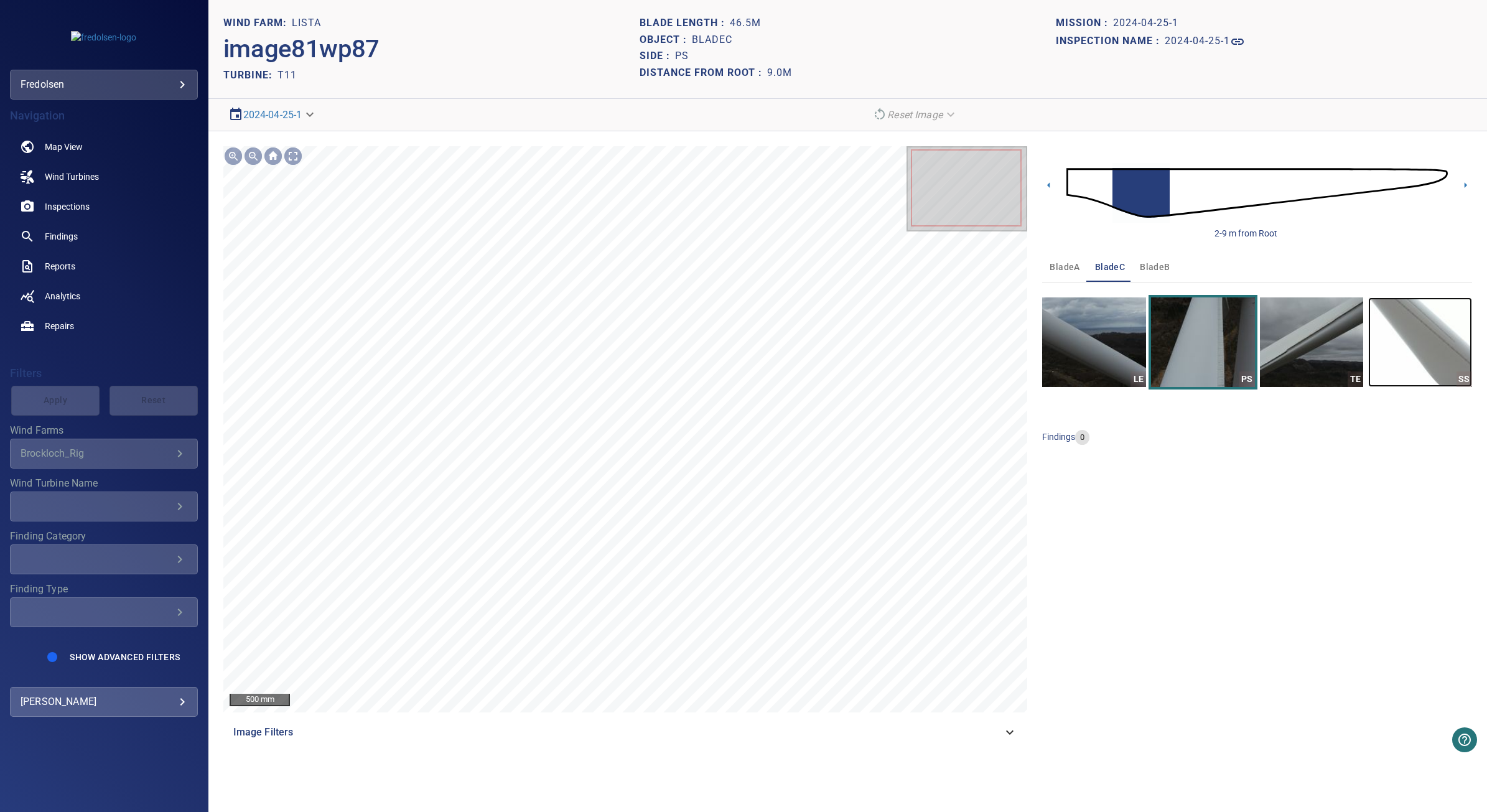
click at [1434, 358] on img "button" at bounding box center [1420, 342] width 104 height 90
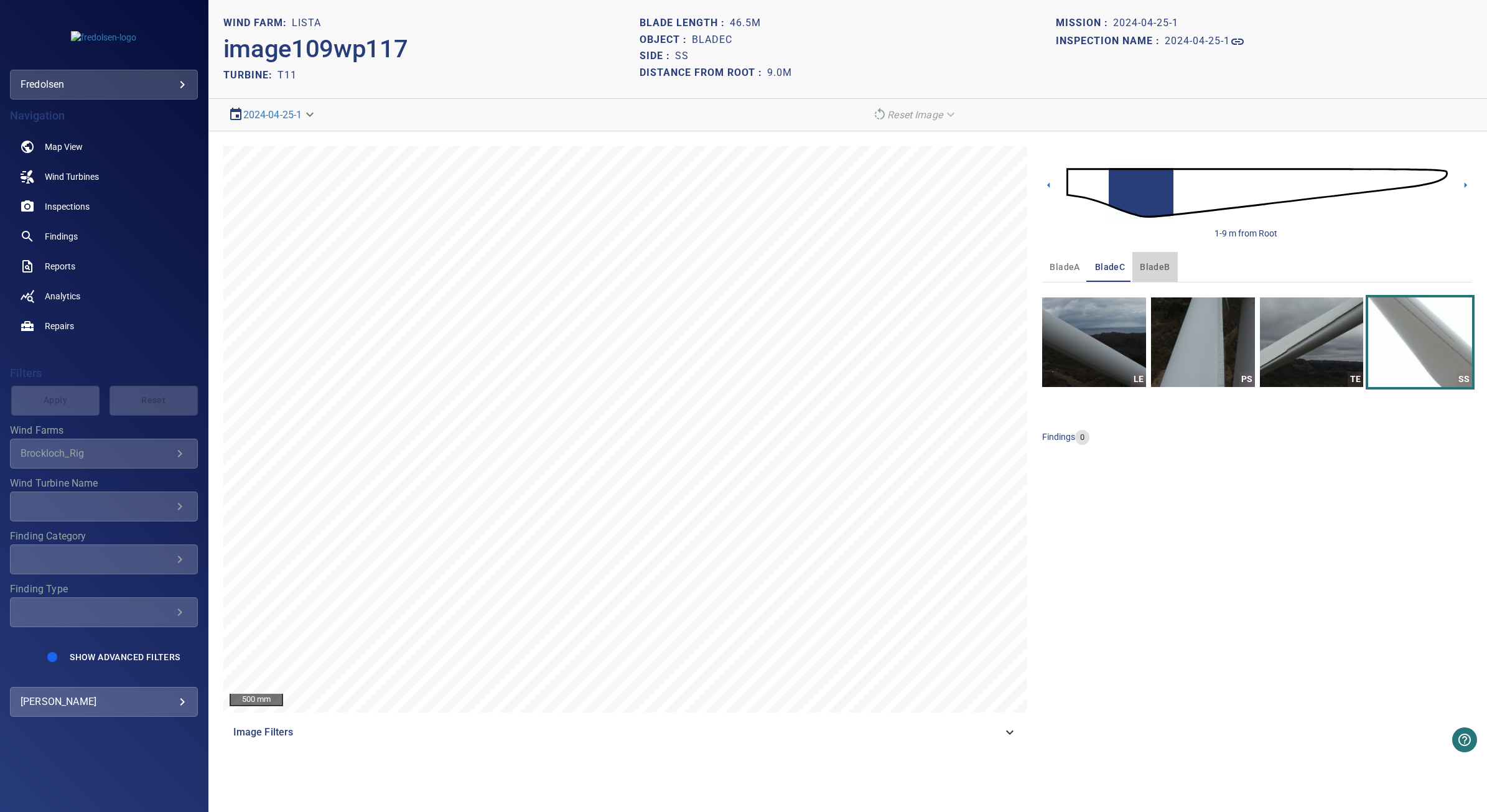
click at [1158, 260] on span "bladeB" at bounding box center [1154, 267] width 30 height 15
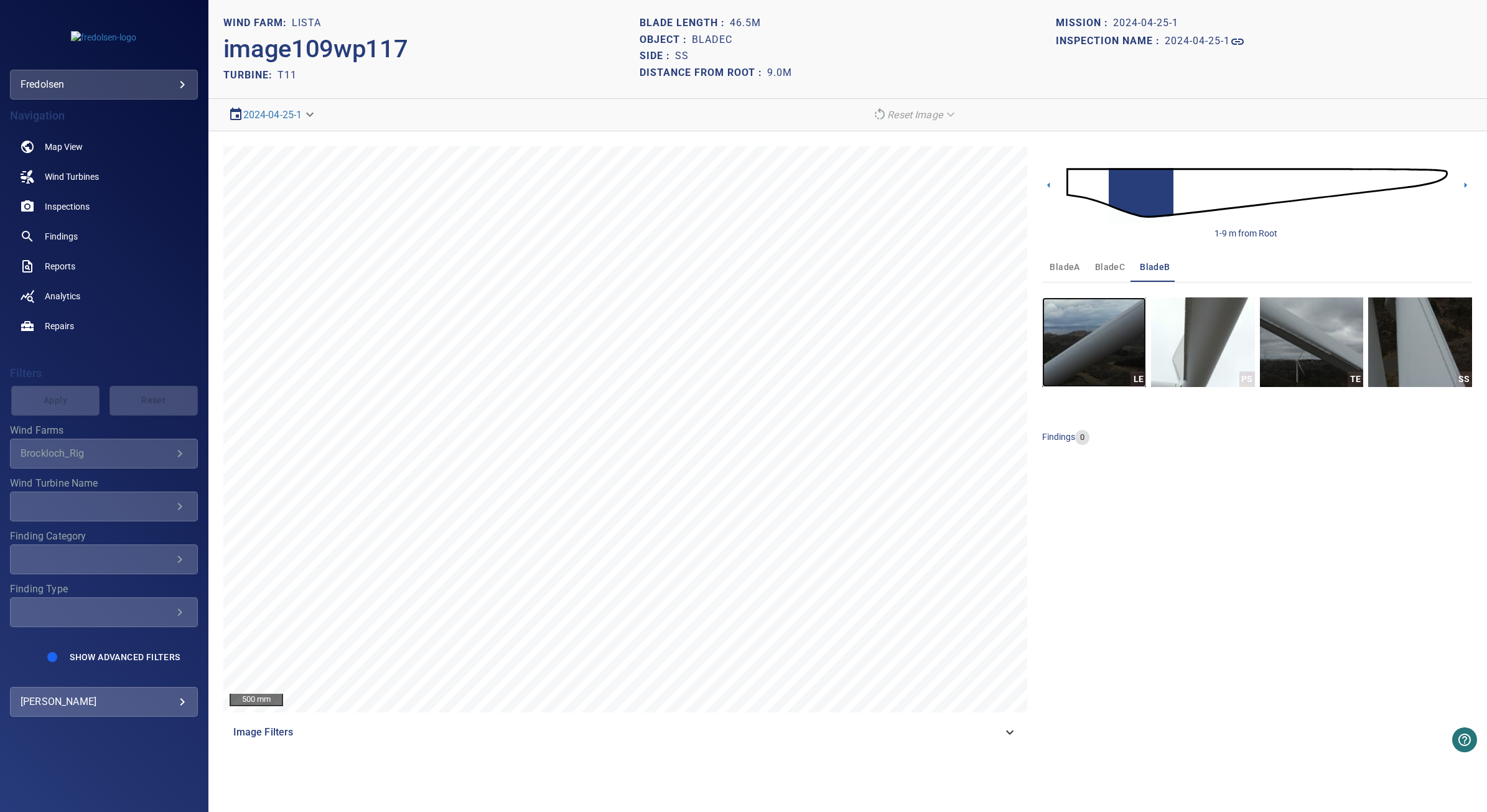
click at [1096, 349] on img "button" at bounding box center [1093, 342] width 104 height 90
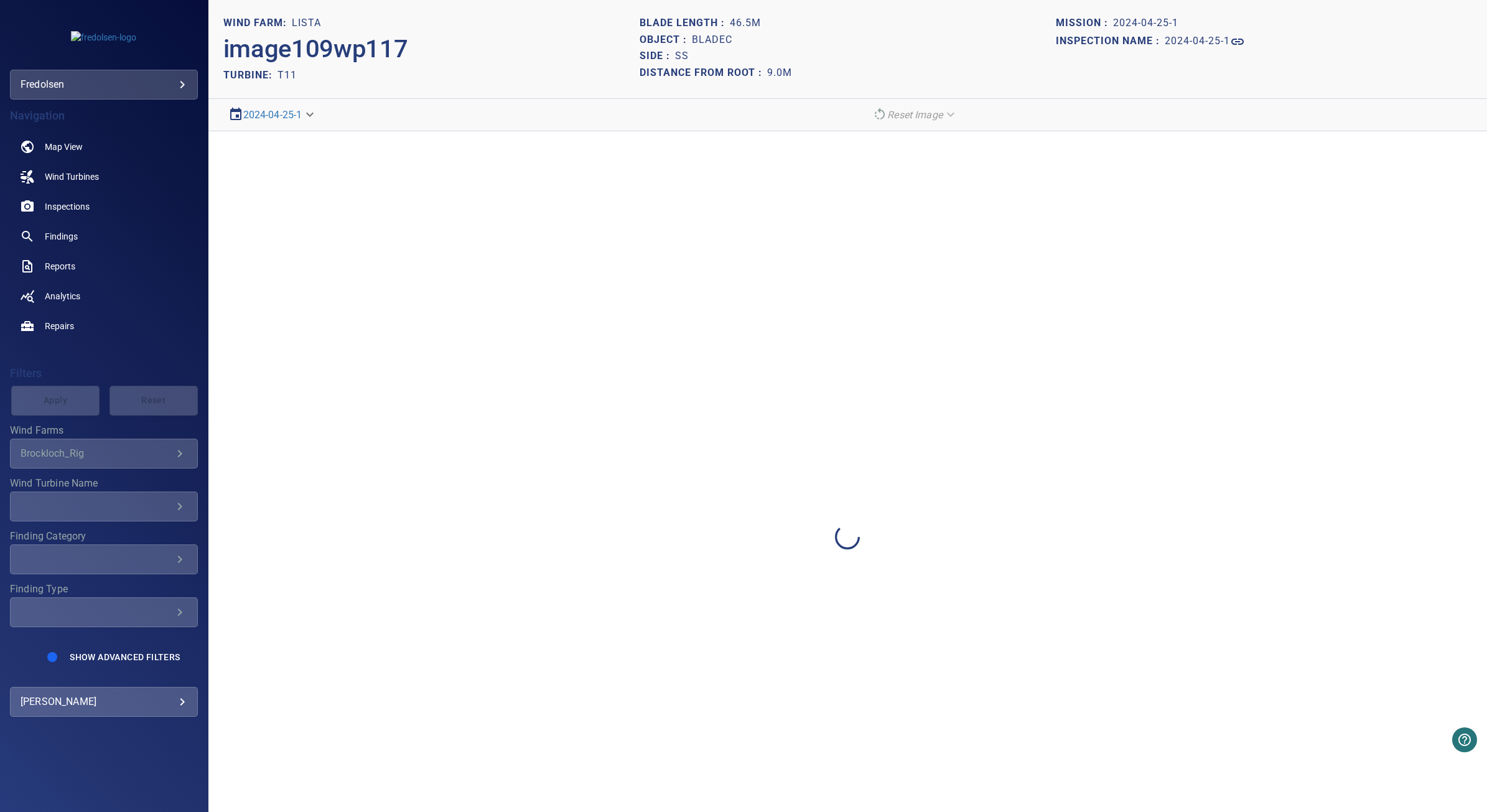
click at [1214, 340] on div at bounding box center [847, 537] width 1278 height 812
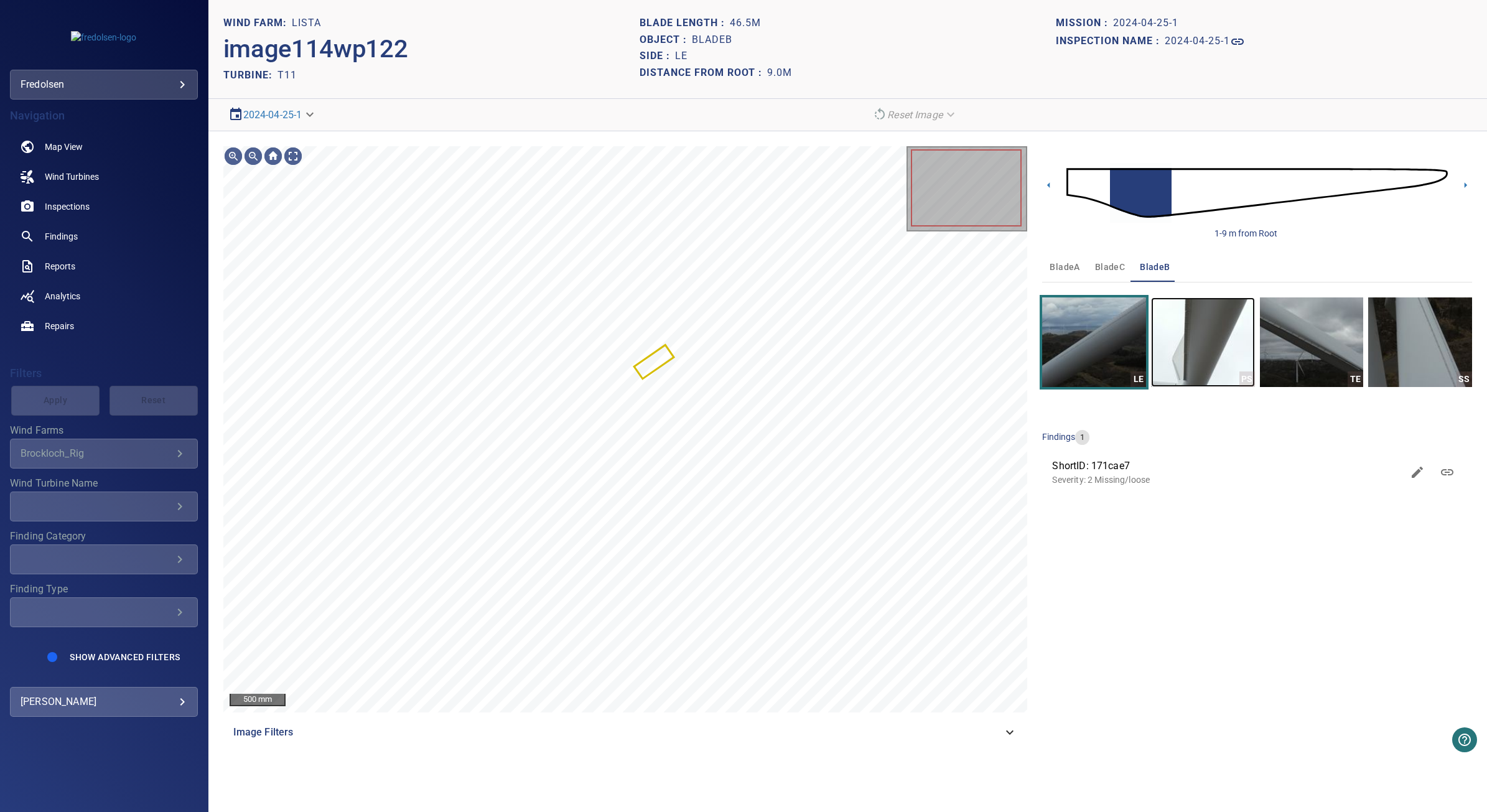
click at [1187, 344] on img "button" at bounding box center [1203, 342] width 104 height 90
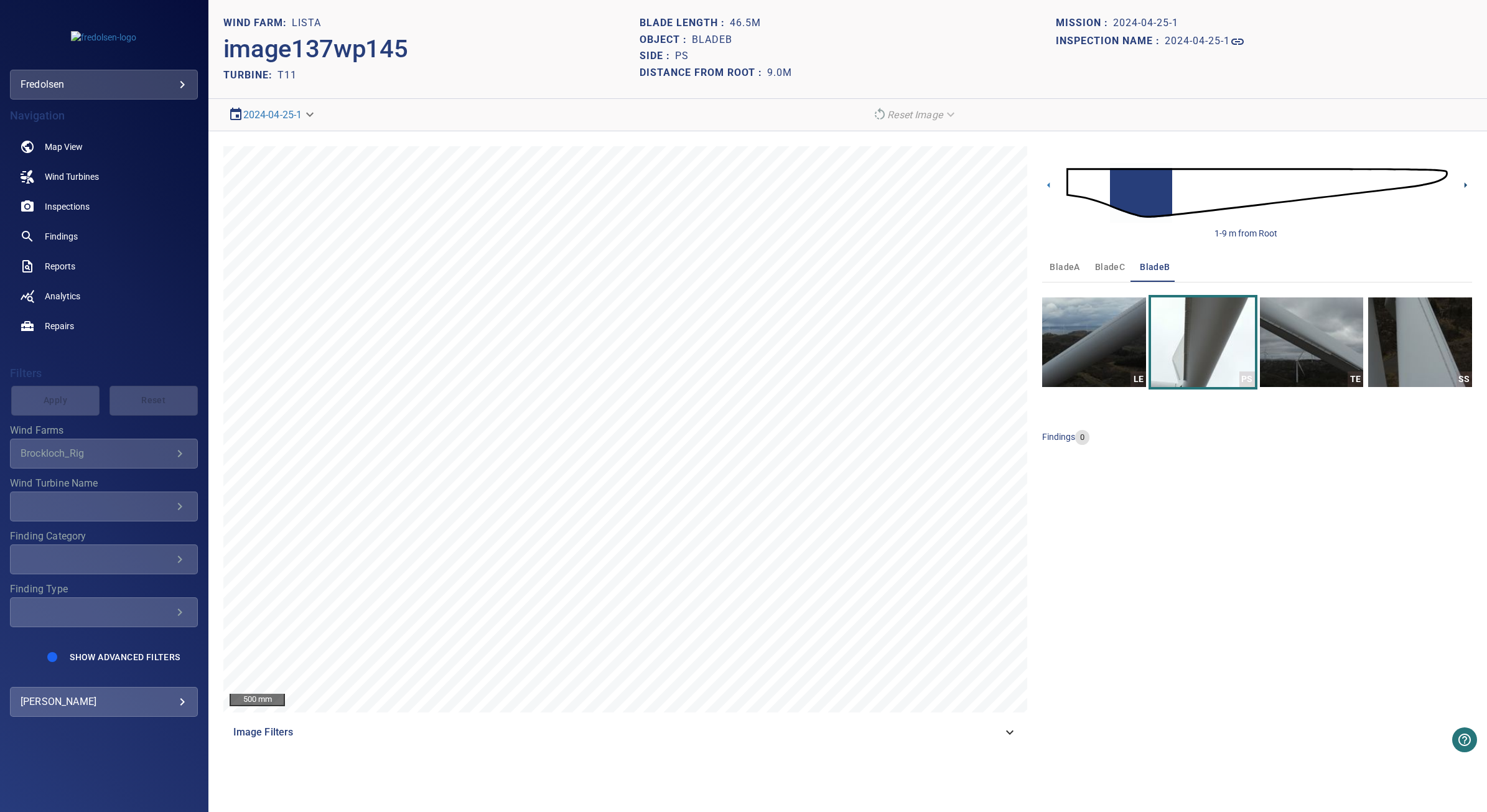
click at [1463, 189] on icon at bounding box center [1465, 185] width 13 height 13
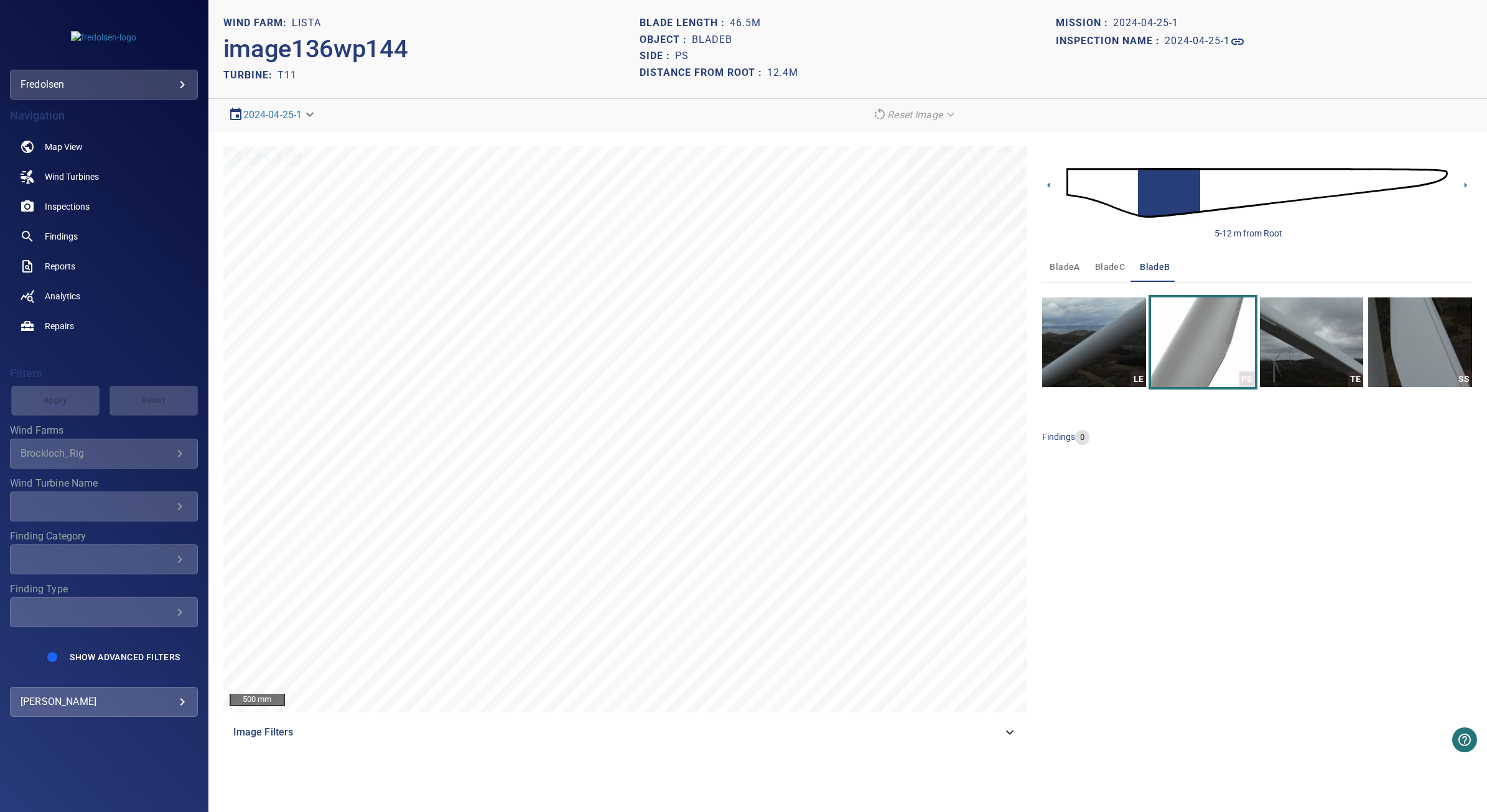
click at [1372, 403] on div "bladeA bladeC bladeB LE PS TE SS findings 0" at bounding box center [1256, 353] width 430 height 203
click at [1382, 365] on img "button" at bounding box center [1420, 342] width 104 height 90
